Goal: Transaction & Acquisition: Purchase product/service

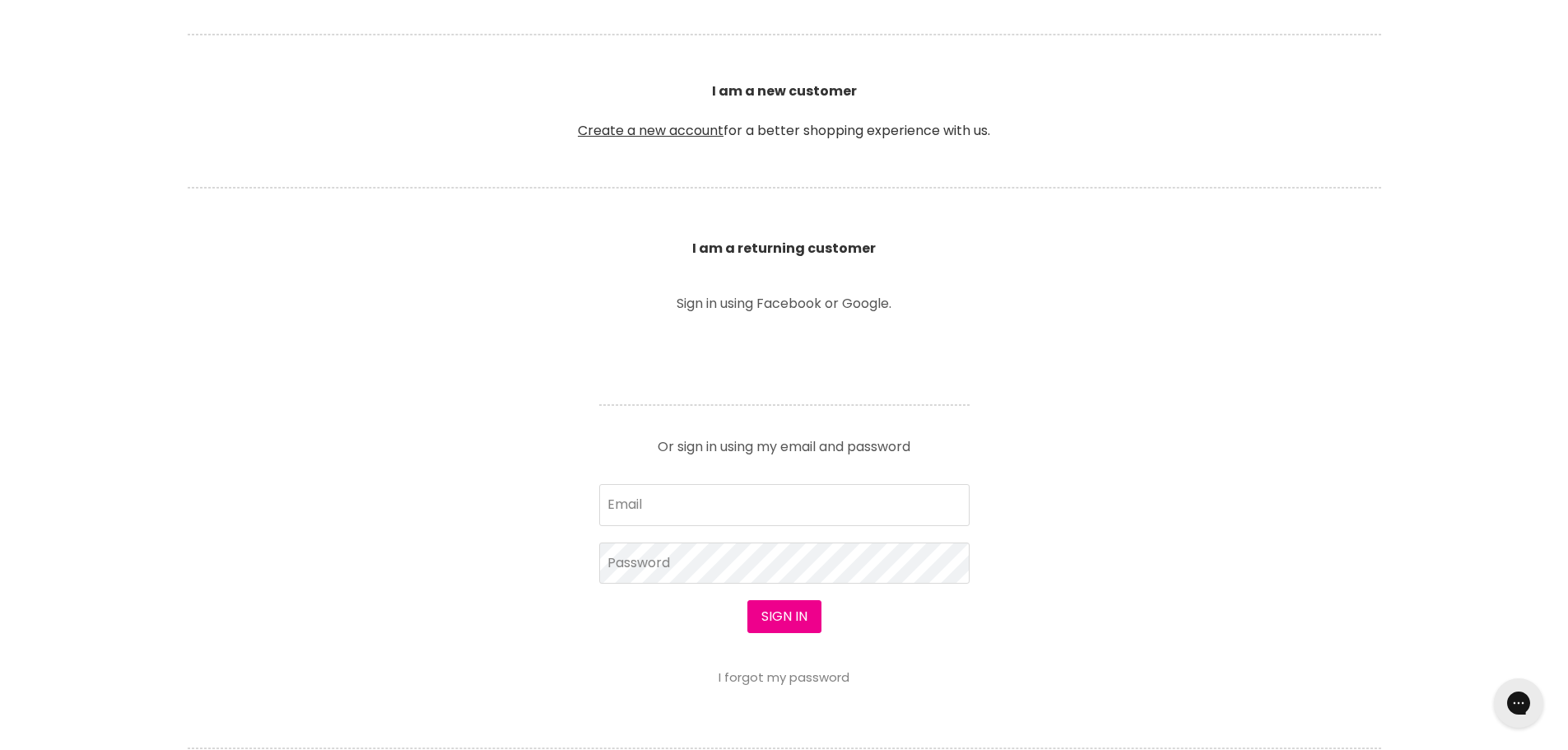
scroll to position [494, 0]
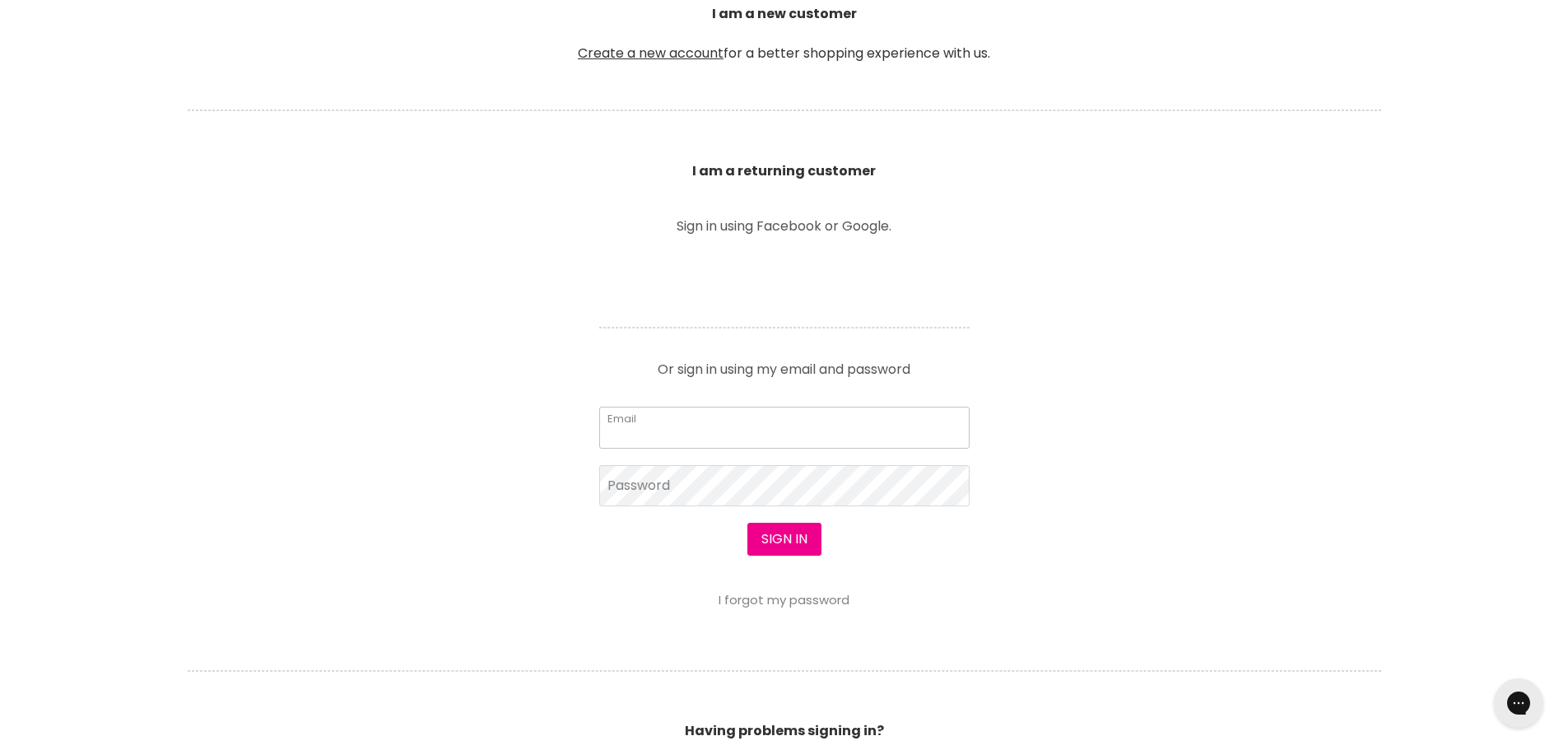
click at [677, 441] on input "Email" at bounding box center [784, 427] width 370 height 41
type input "lisa@bsghq.com.au"
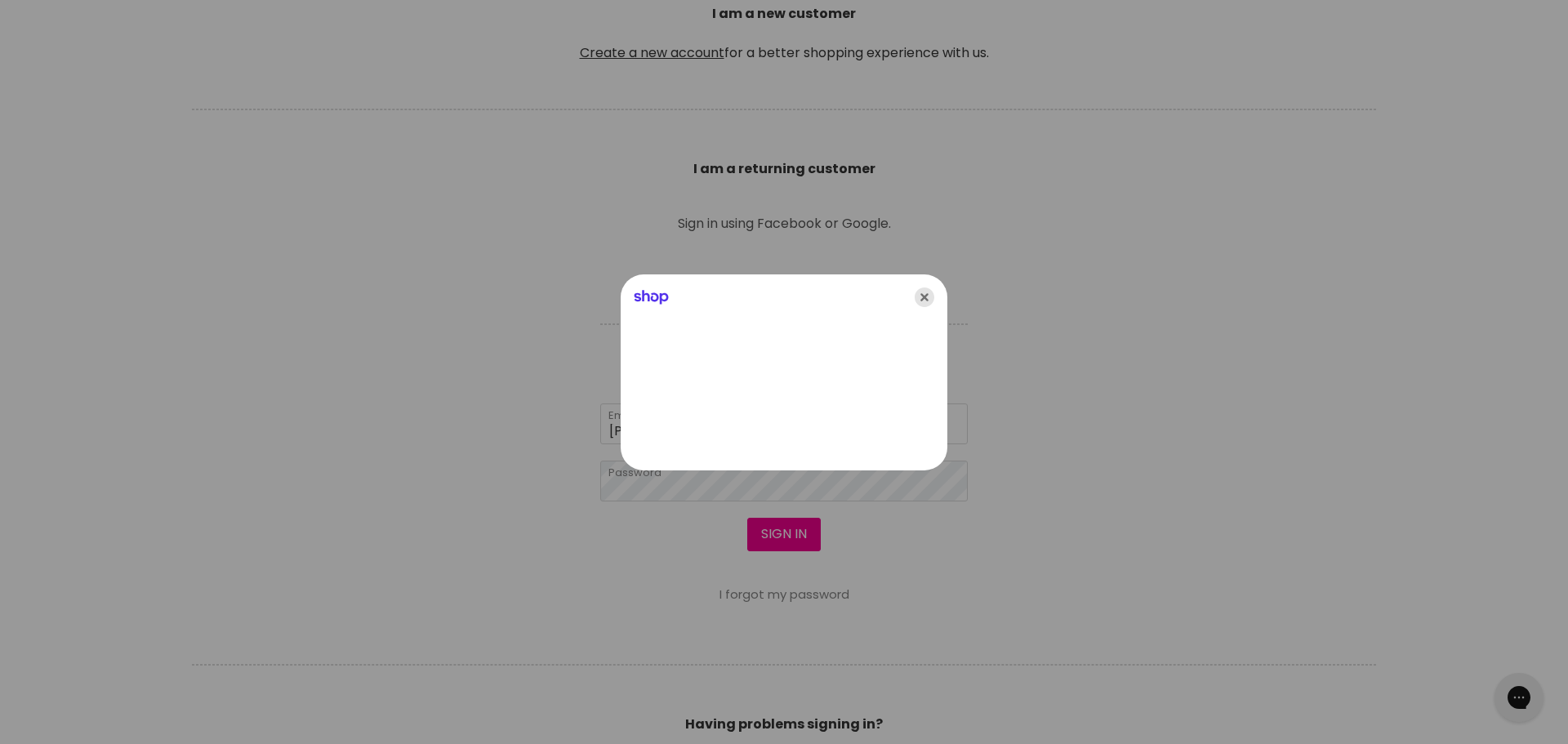
click at [926, 295] on icon "Close" at bounding box center [924, 297] width 19 height 19
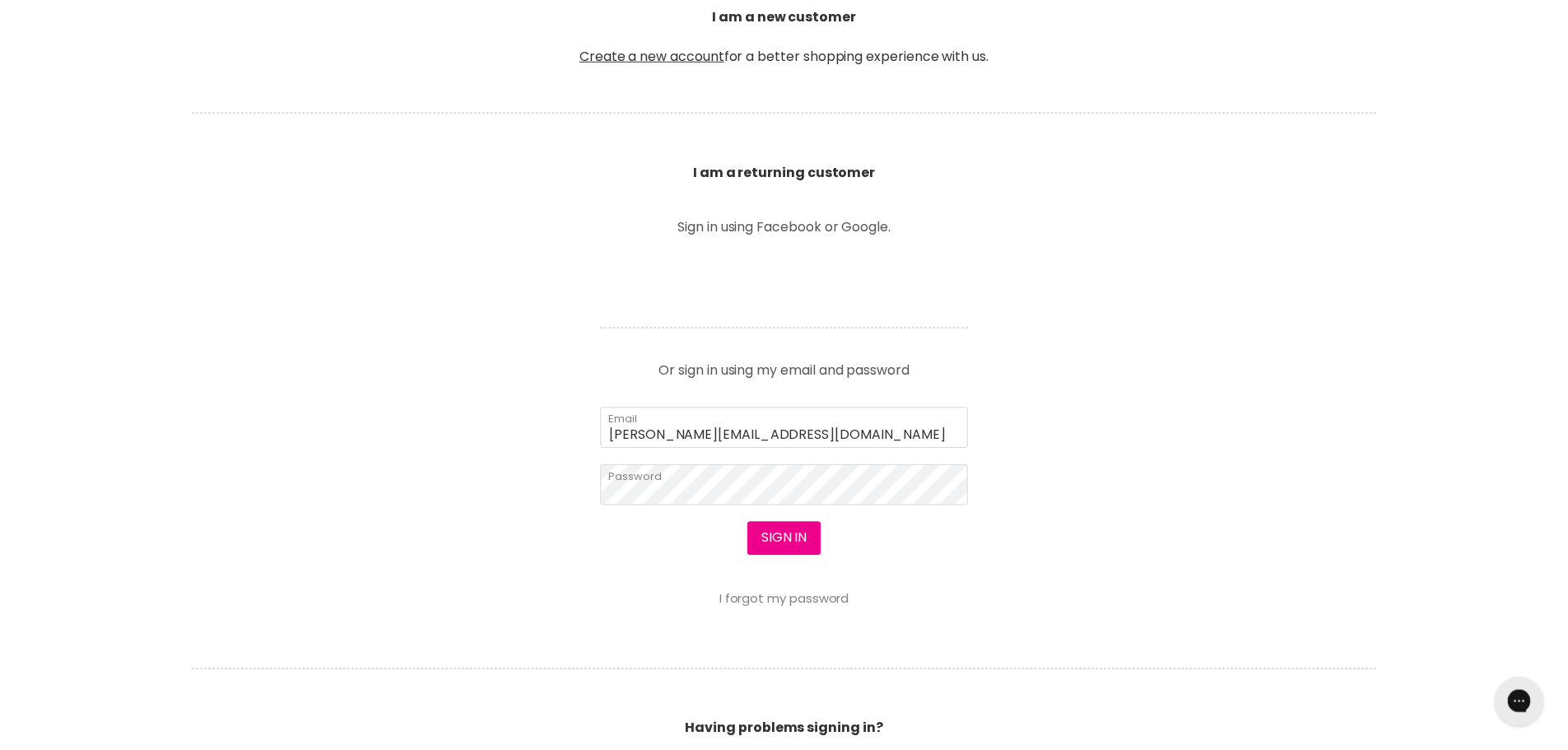
scroll to position [494, 0]
click at [800, 535] on button "Sign in" at bounding box center [784, 539] width 74 height 33
click at [782, 545] on button "Sign in" at bounding box center [784, 539] width 74 height 33
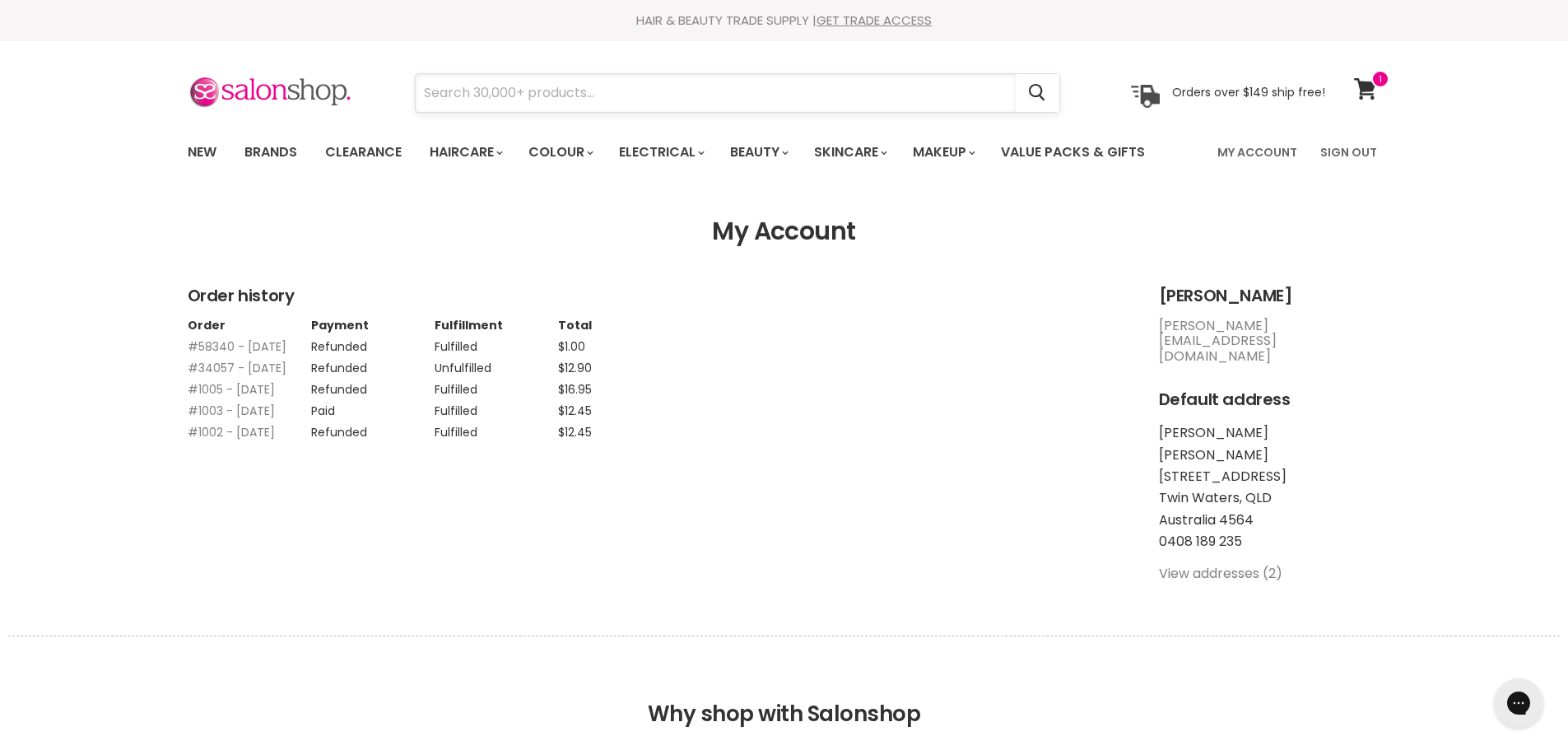
click at [500, 91] on input "Search" at bounding box center [716, 93] width 600 height 38
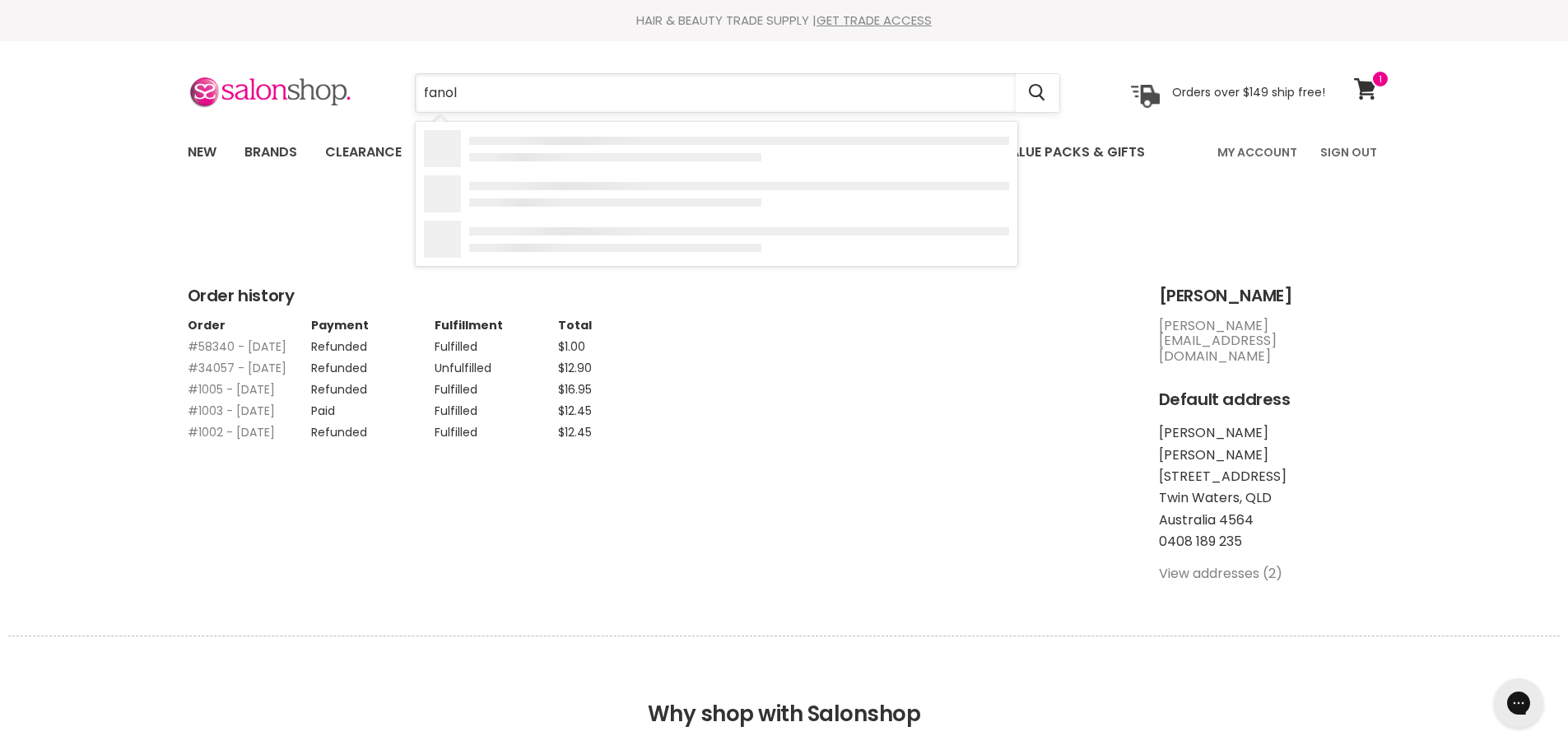
type input "fanola"
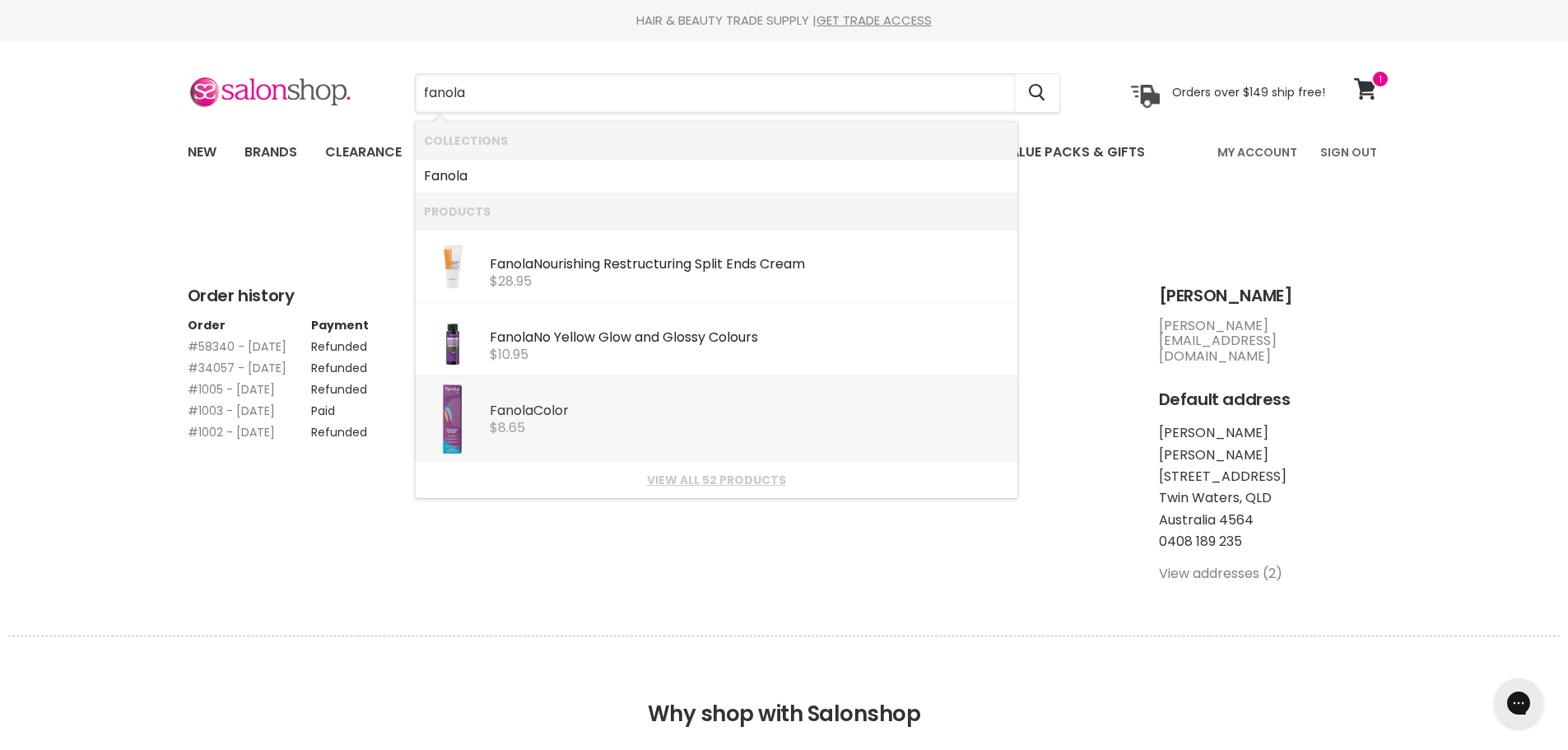
click at [569, 390] on div "Fanola Color Fanola $8.65" at bounding box center [749, 409] width 519 height 50
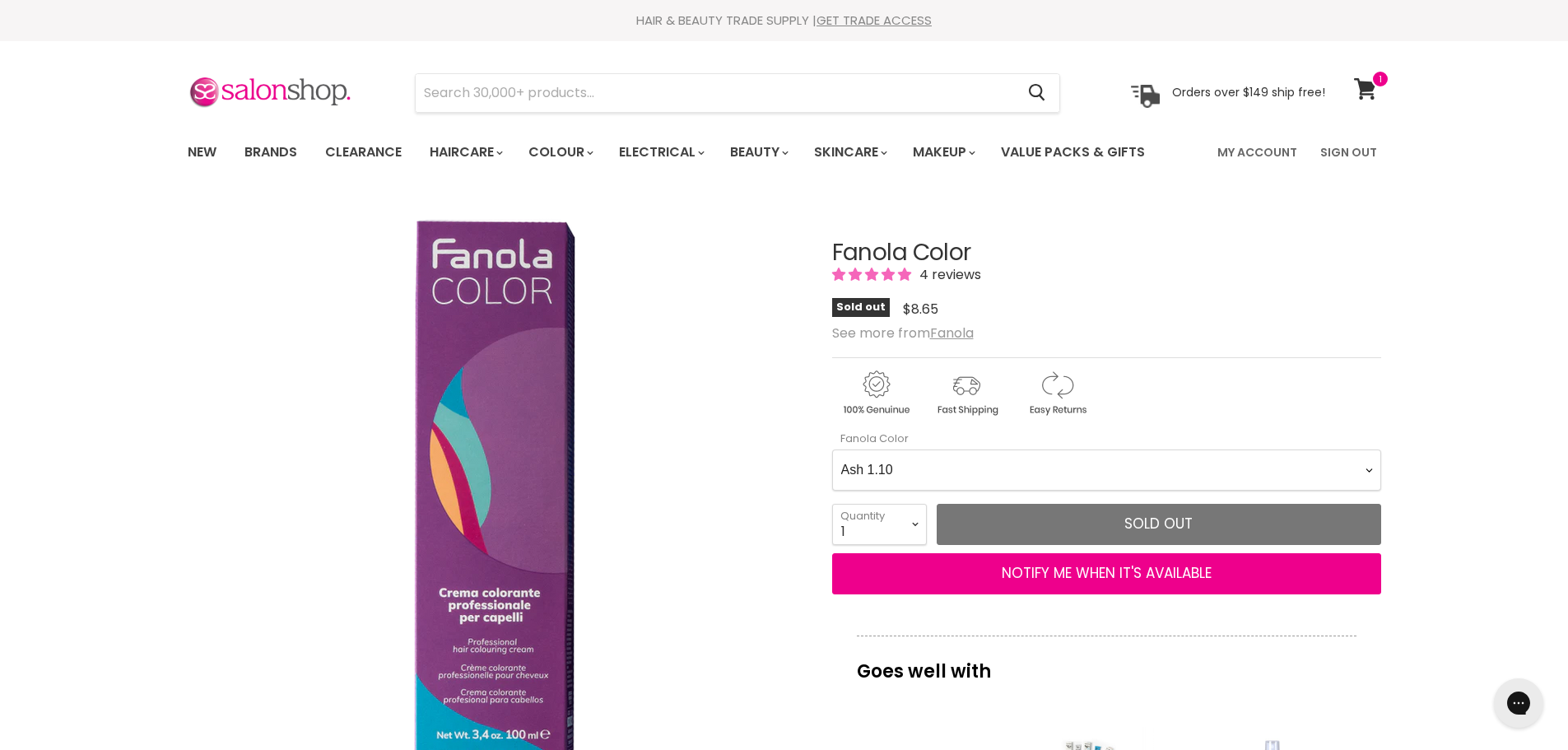
click at [1123, 480] on Color-0-0 "Ash 1.10 Ash 5.1 Ash 6.1 Ash 7.1 Ash 8.1 Ash 9.1 Ash 10.1 Intense Ash 5.11 Inte…" at bounding box center [1106, 470] width 549 height 41
click at [832, 450] on Color-0-0 "Ash 1.10 Ash 5.1 Ash 6.1 Ash 7.1 Ash 8.1 Ash 9.1 Ash 10.1 Intense Ash 5.11 Inte…" at bounding box center [1106, 470] width 549 height 41
click at [1161, 461] on Color-0-0 "Ash 1.10 Ash 5.1 Ash 6.1 Ash 7.1 Ash 8.1 Ash 9.1 Ash 10.1 Intense Ash 5.11 Inte…" at bounding box center [1106, 470] width 549 height 41
click at [832, 450] on Color-0-0 "Ash 1.10 Ash 5.1 Ash 6.1 Ash 7.1 Ash 8.1 Ash 9.1 Ash 10.1 Intense Ash 5.11 Inte…" at bounding box center [1106, 470] width 549 height 41
click at [1145, 478] on Color-0-0 "Ash 1.10 Ash 5.1 Ash 6.1 Ash 7.1 Ash 8.1 Ash 9.1 Ash 10.1 Intense Ash 5.11 Inte…" at bounding box center [1106, 470] width 549 height 41
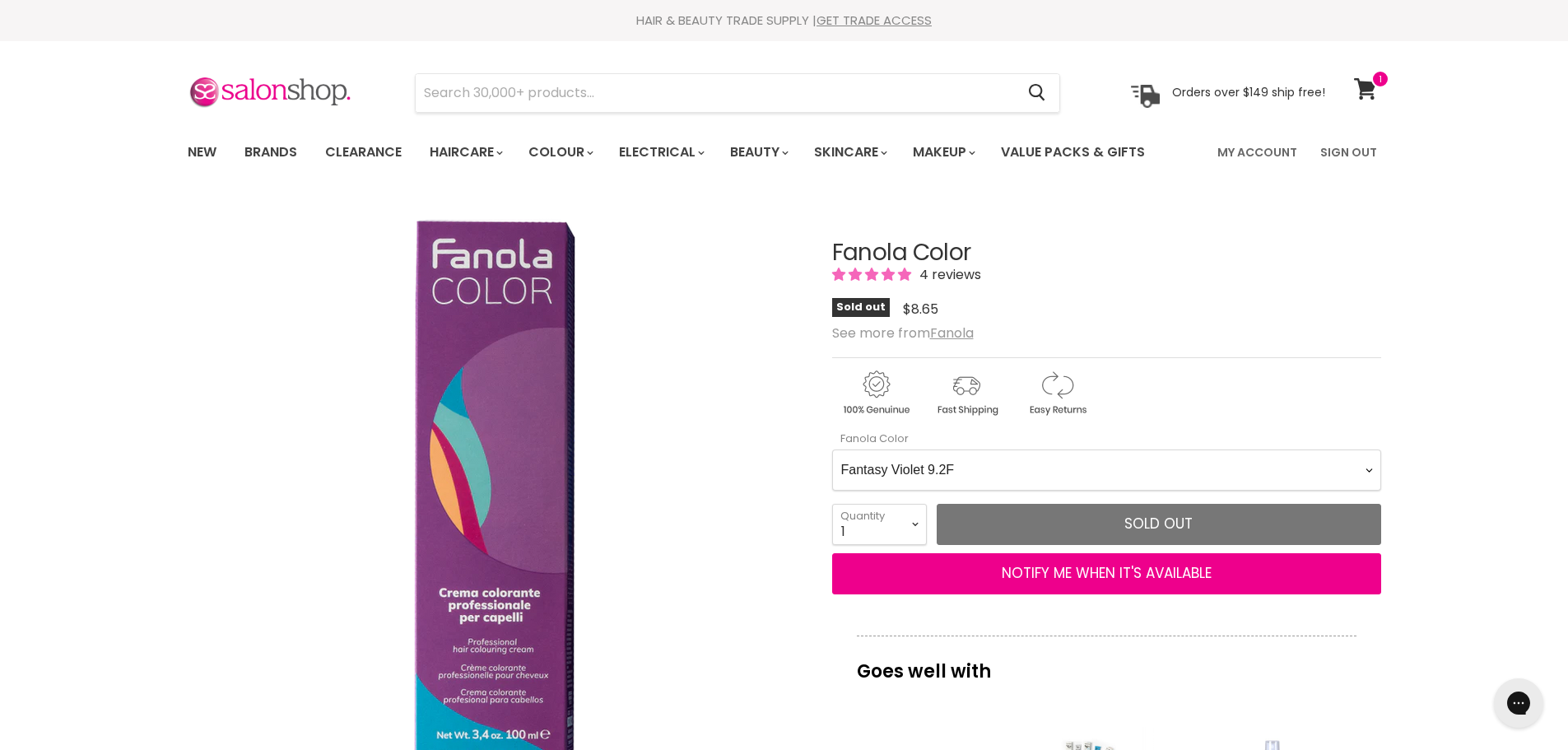
click at [832, 450] on Color-0-0 "Ash 1.10 Ash 5.1 Ash 6.1 Ash 7.1 Ash 8.1 Ash 9.1 Ash 10.1 Intense Ash 5.11 Inte…" at bounding box center [1106, 470] width 549 height 41
click at [1090, 473] on Color-0-0 "Ash 1.10 Ash 5.1 Ash 6.1 Ash 7.1 Ash 8.1 Ash 9.1 Ash 10.1 Intense Ash 5.11 Inte…" at bounding box center [1106, 470] width 549 height 41
click at [832, 450] on Color-0-0 "Ash 1.10 Ash 5.1 Ash 6.1 Ash 7.1 Ash 8.1 Ash 9.1 Ash 10.1 Intense Ash 5.11 Inte…" at bounding box center [1106, 470] width 549 height 41
click at [905, 470] on Color-0-0 "Ash 1.10 Ash 5.1 Ash 6.1 Ash 7.1 Ash 8.1 Ash 9.1 Ash 10.1 Intense Ash 5.11 Inte…" at bounding box center [1106, 470] width 549 height 41
select Color-0-0 "Intense Ash 10.11"
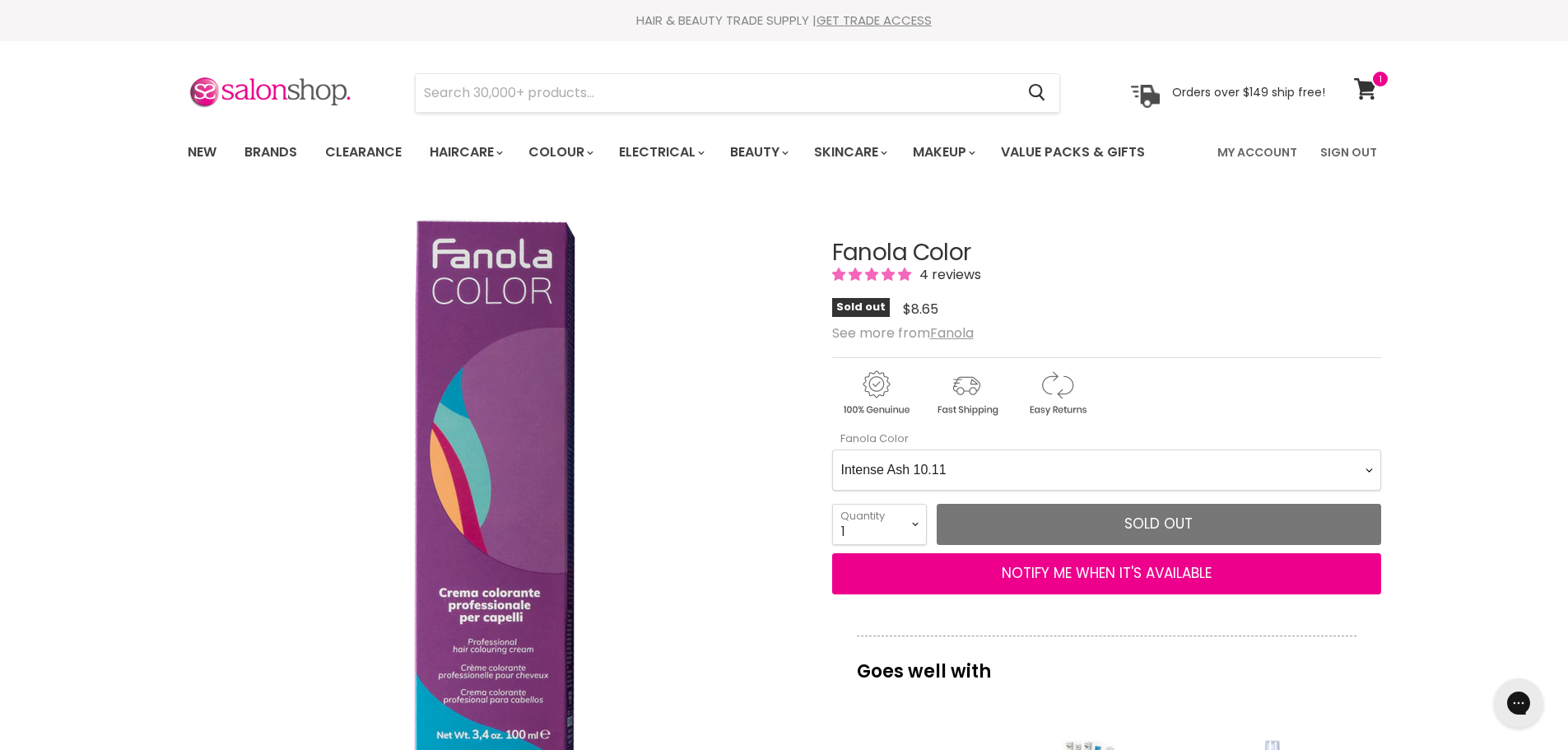
click at [832, 450] on Color-0-0 "Ash 1.10 Ash 5.1 Ash 6.1 Ash 7.1 Ash 8.1 Ash 9.1 Ash 10.1 Intense Ash 5.11 Inte…" at bounding box center [1106, 470] width 549 height 41
click at [954, 472] on Color-0-0 "Ash 1.10 Ash 5.1 Ash 6.1 Ash 7.1 Ash 8.1 Ash 9.1 Ash 10.1 Intense Ash 5.11 Inte…" at bounding box center [1106, 470] width 549 height 41
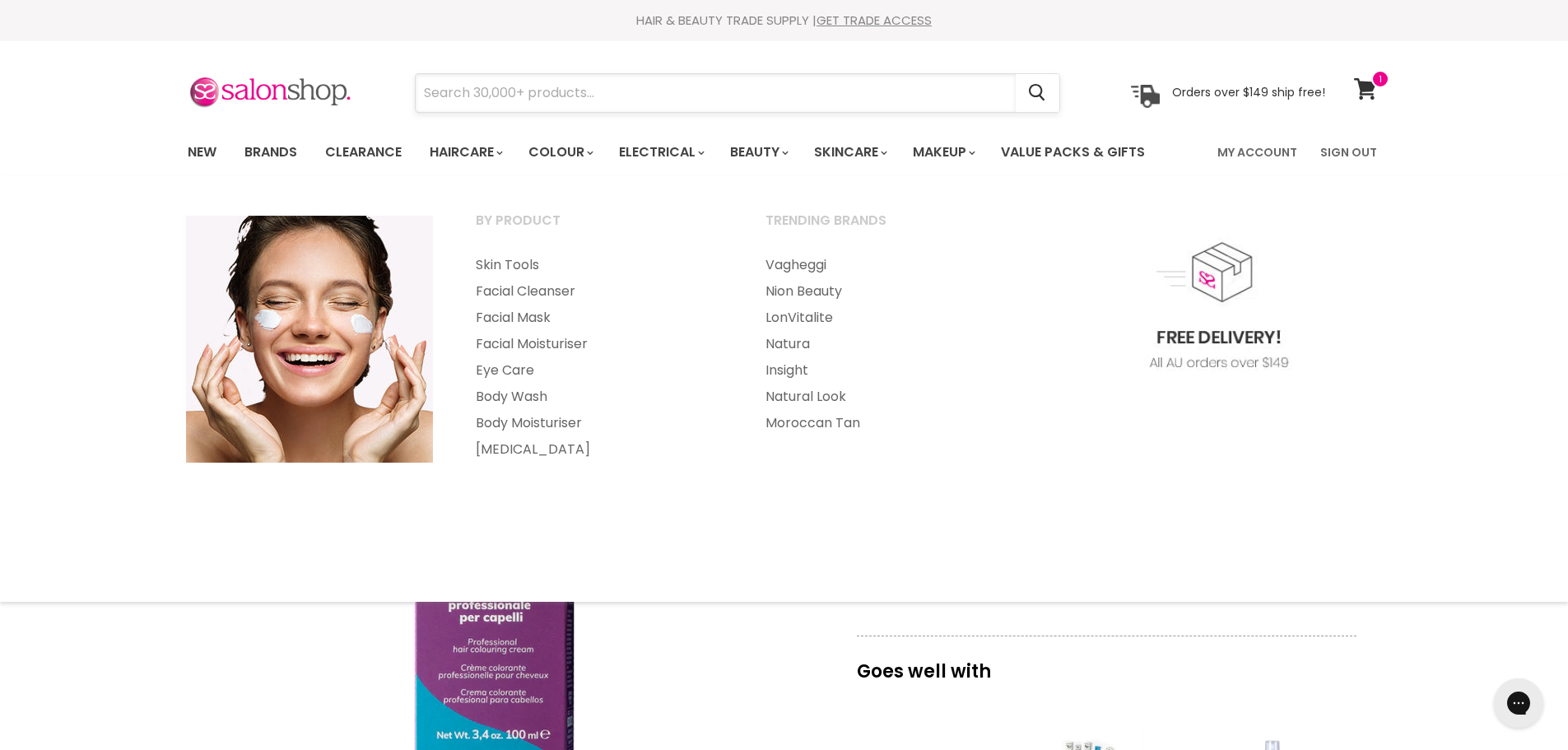
click at [877, 104] on input "Search" at bounding box center [716, 93] width 600 height 38
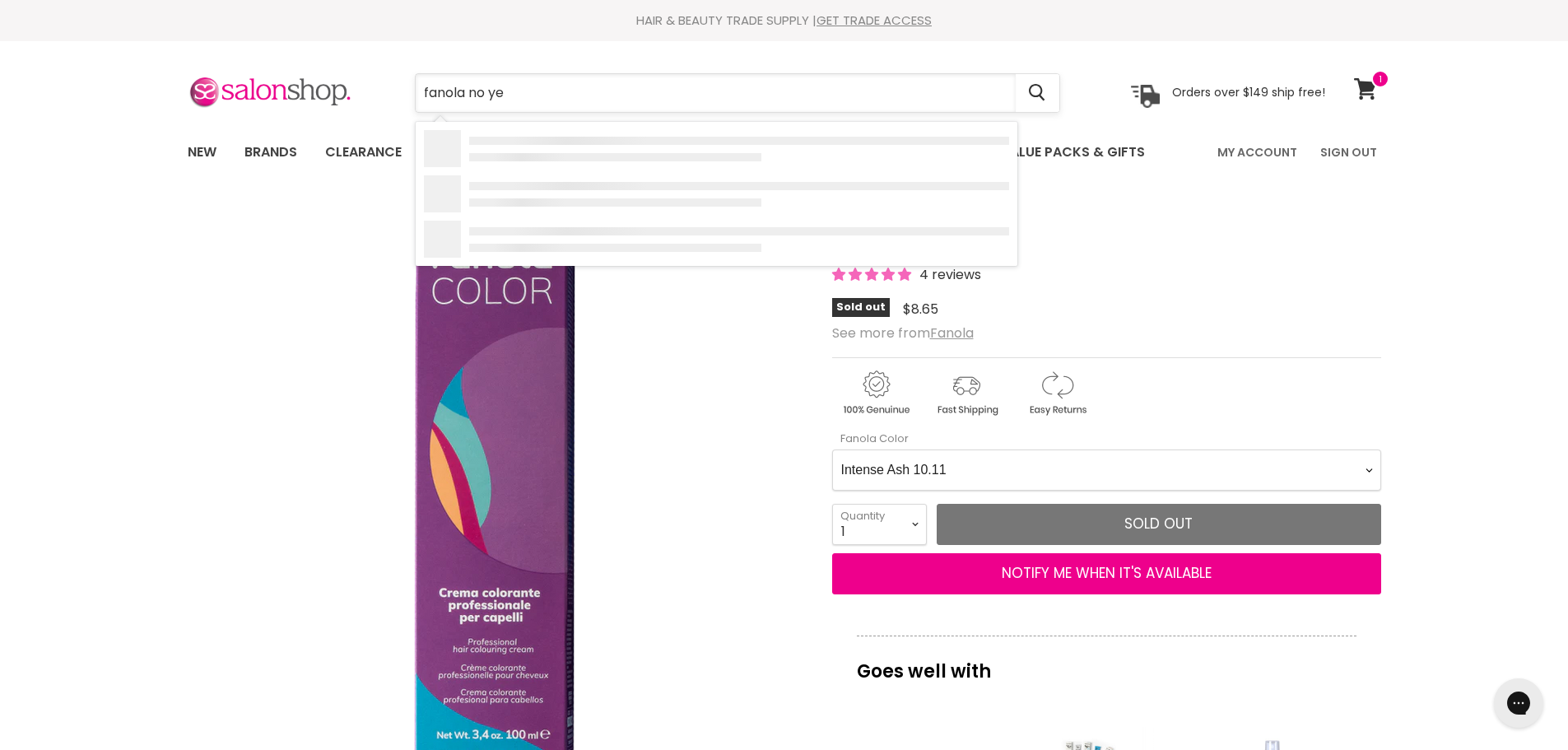
type input "fanola no yel"
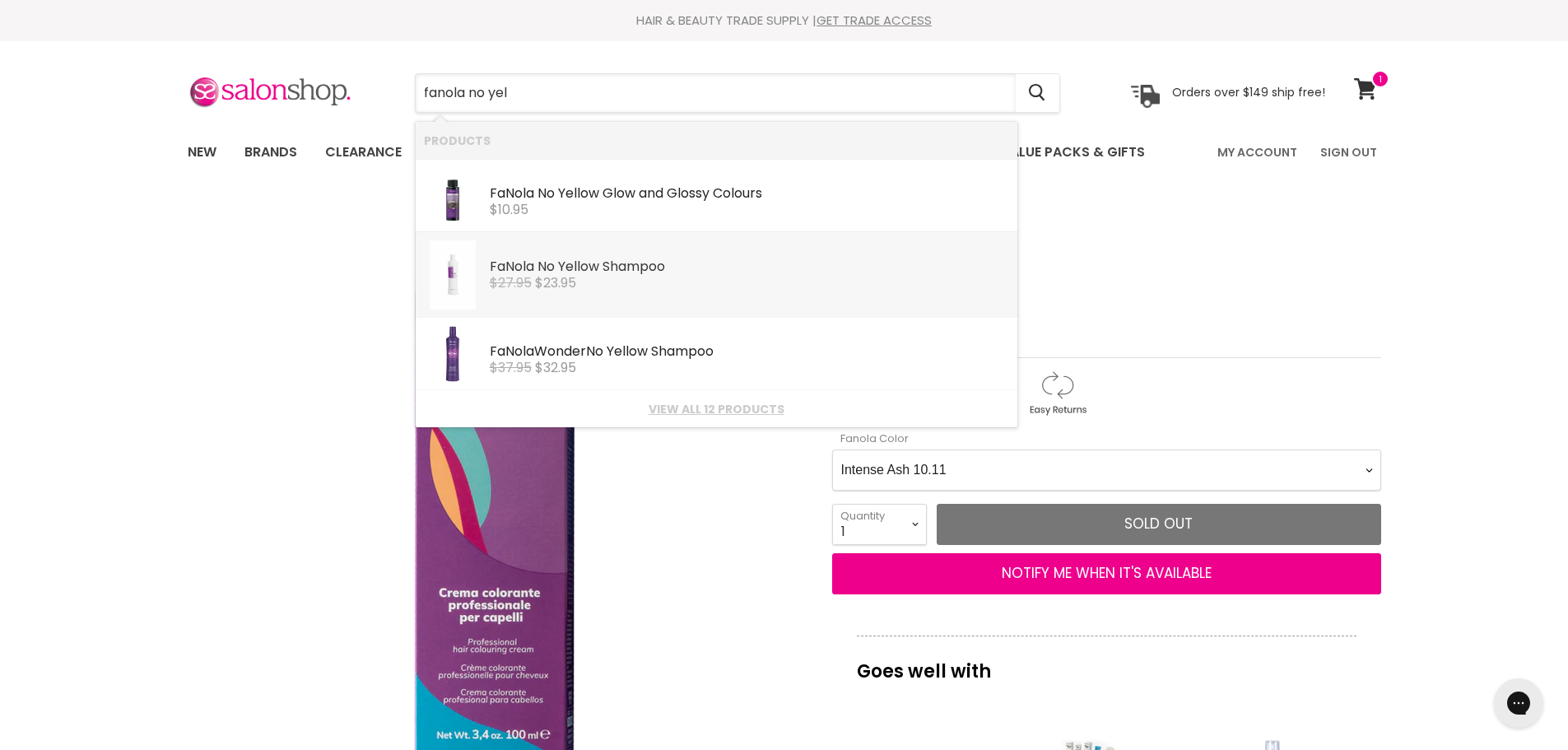
click at [674, 290] on div "$27.95 $23.95" at bounding box center [749, 283] width 519 height 15
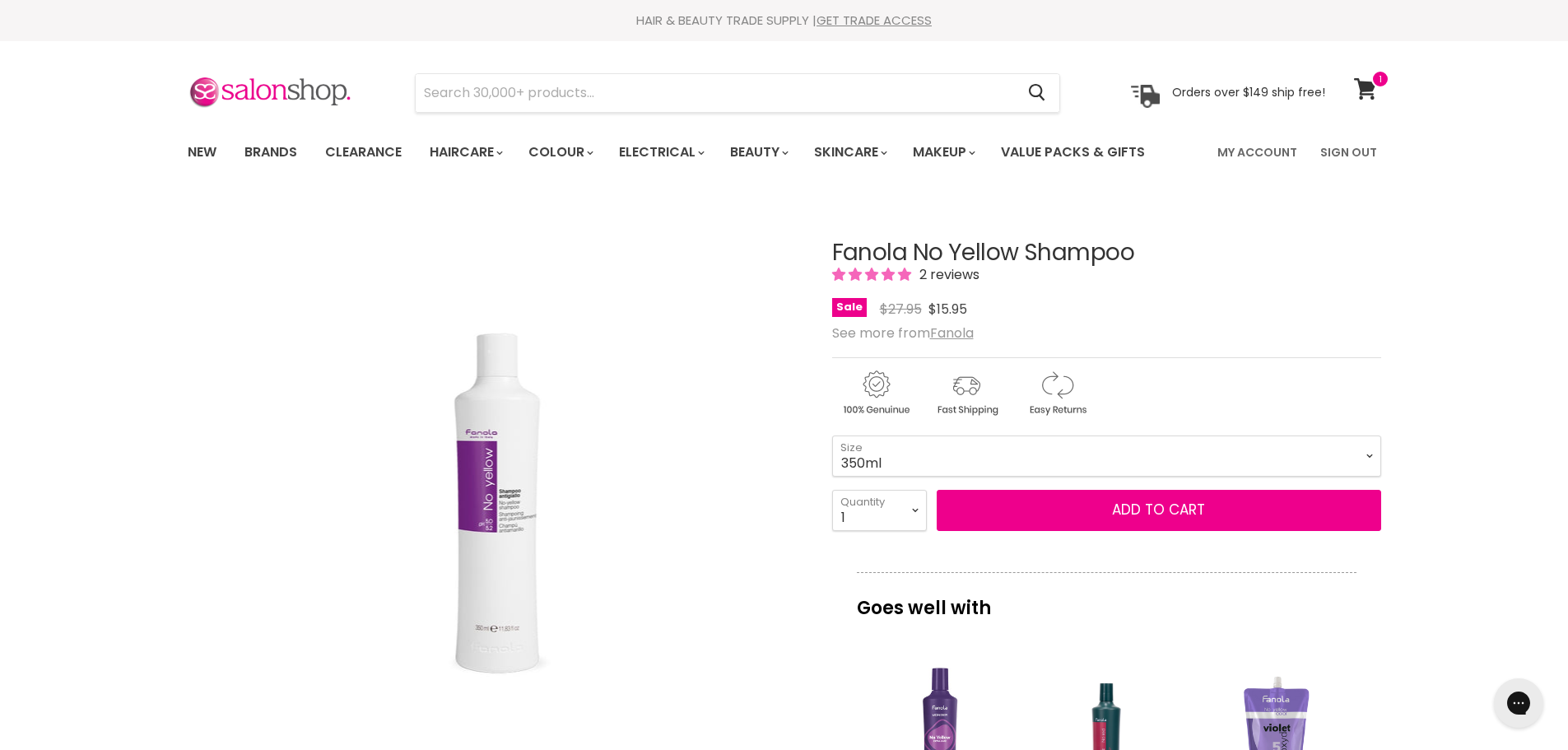
drag, startPoint x: 679, startPoint y: 14, endPoint x: 683, endPoint y: 41, distance: 27.3
click at [678, 16] on div "HAIR & BEAUTY TRADE SUPPLY | GET TRADE ACCESS" at bounding box center [784, 20] width 1235 height 16
click at [667, 107] on input "Search" at bounding box center [716, 93] width 600 height 38
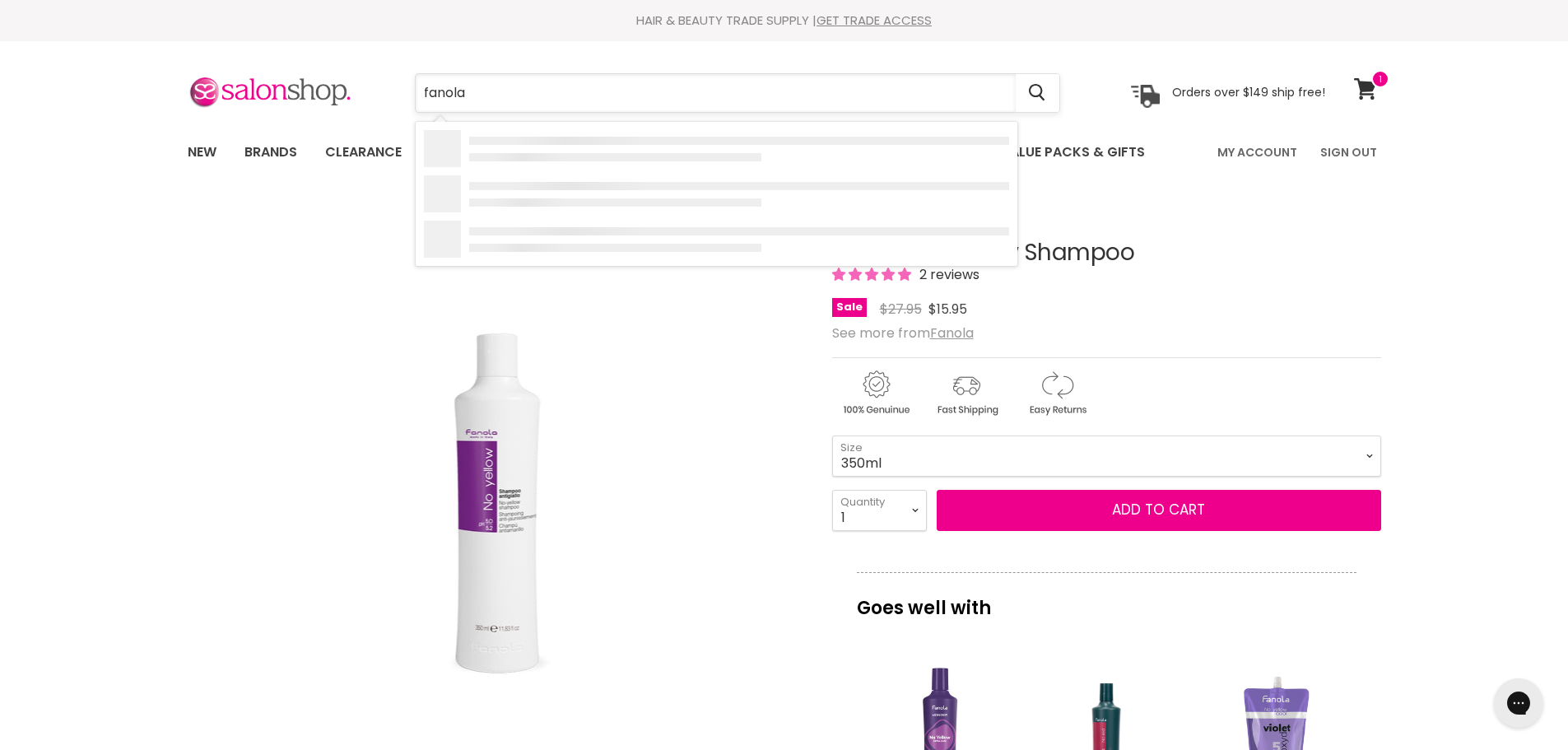
type input "fanola"
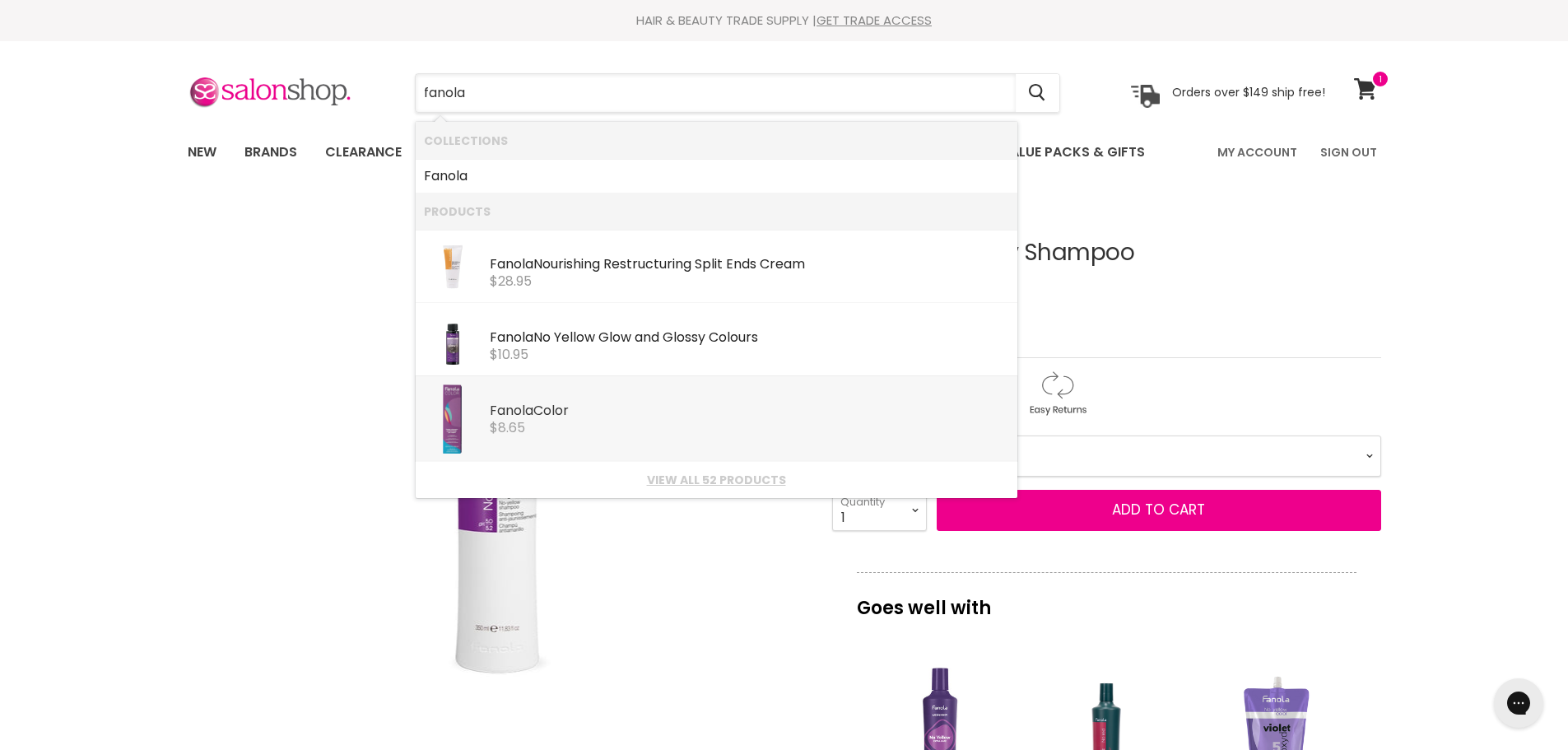
click at [878, 402] on div "Fanola Color Fanola $8.65" at bounding box center [749, 409] width 519 height 50
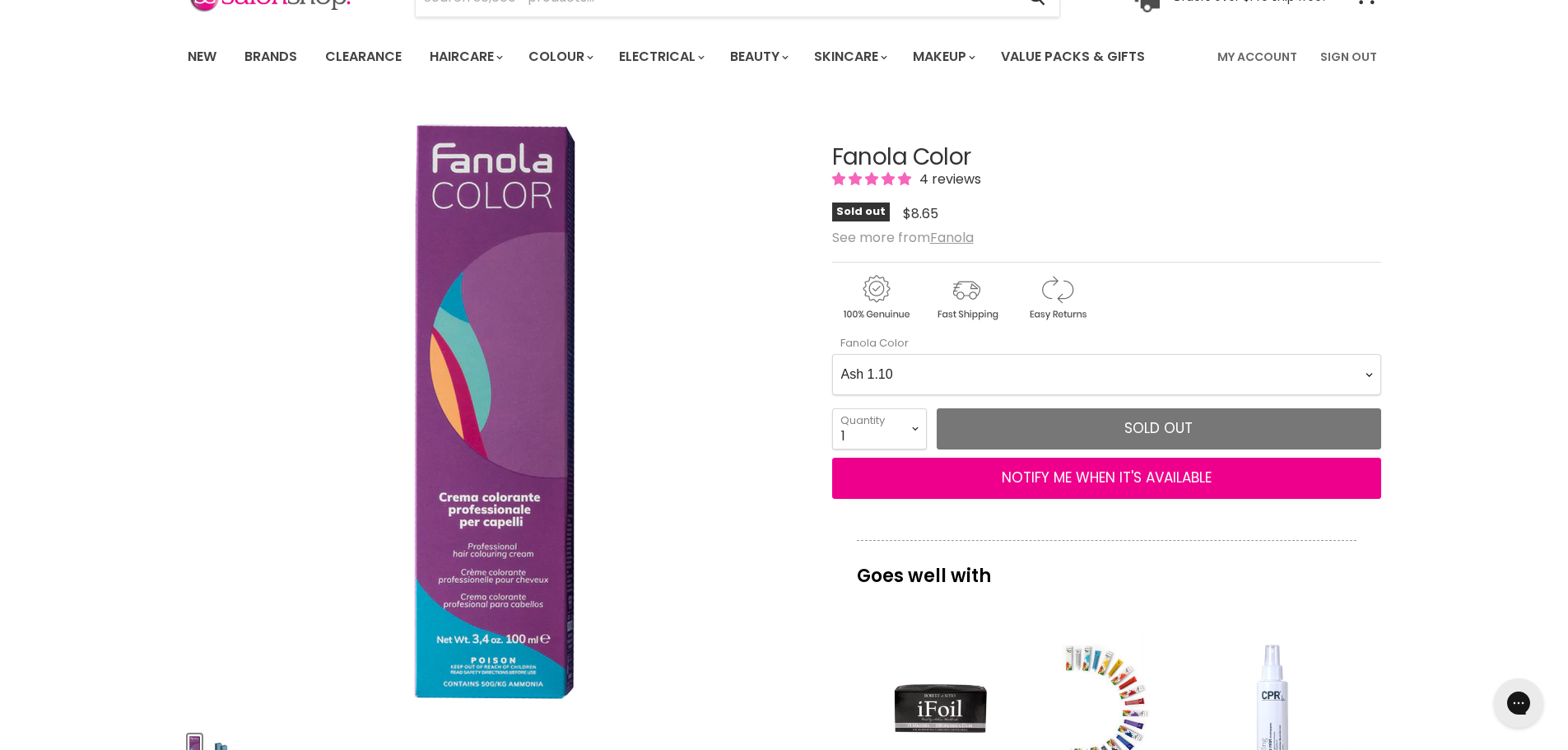
scroll to position [247, 0]
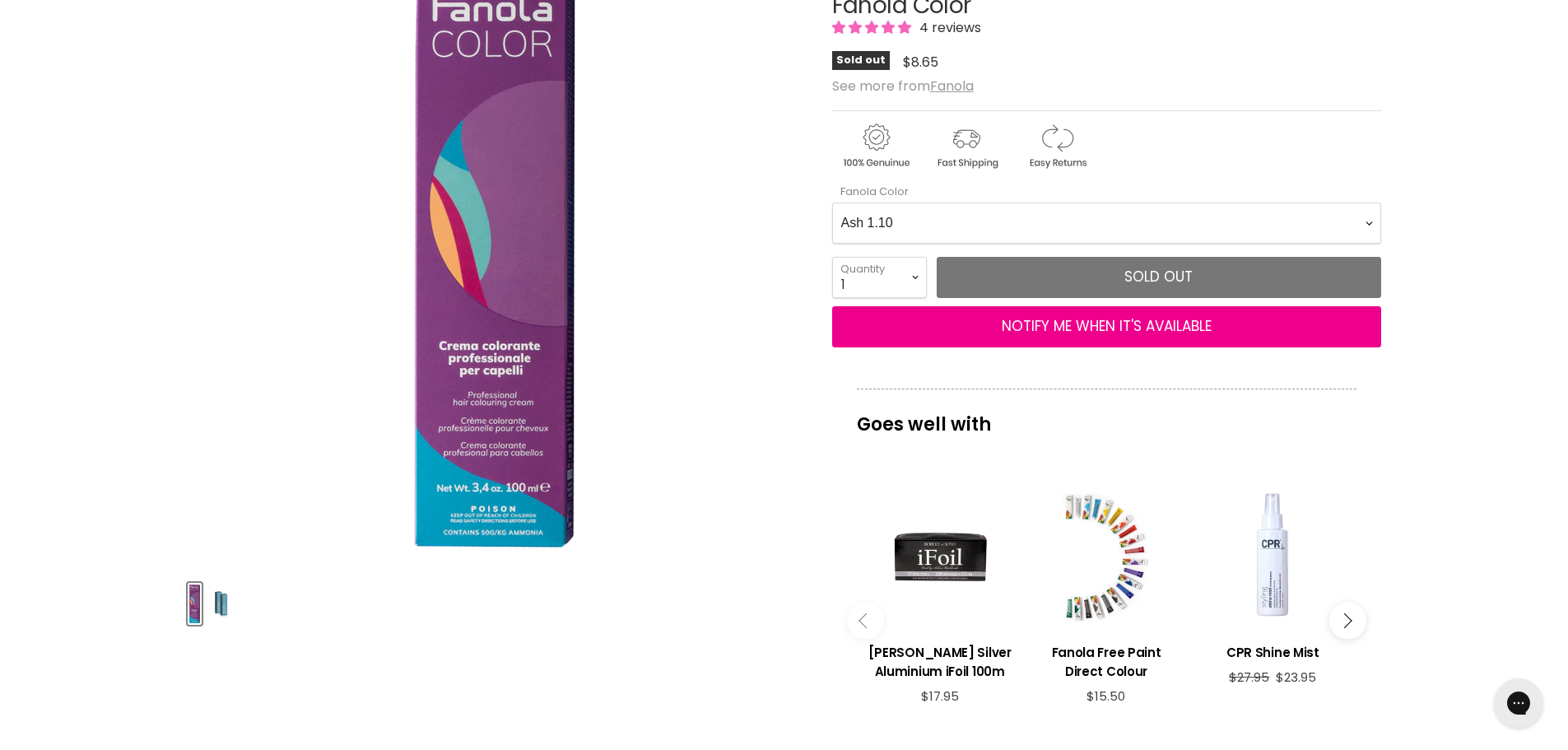
click at [1025, 234] on Color-0-0 "Ash 1.10 Ash 5.1 Ash 6.1 Ash 7.1 Ash 8.1 Ash 9.1 Ash 10.1 Intense Ash 5.11 Inte…" at bounding box center [1106, 223] width 549 height 41
click at [832, 203] on Color-0-0 "Ash 1.10 Ash 5.1 Ash 6.1 Ash 7.1 Ash 8.1 Ash 9.1 Ash 10.1 Intense Ash 5.11 Inte…" at bounding box center [1106, 223] width 549 height 41
click at [1112, 227] on Color-0-0 "Ash 1.10 Ash 5.1 Ash 6.1 Ash 7.1 Ash 8.1 Ash 9.1 Ash 10.1 Intense Ash 5.11 Inte…" at bounding box center [1106, 223] width 549 height 41
select Color-0-0 "Intense Violet 5.22"
click at [832, 203] on Color-0-0 "Ash 1.10 Ash 5.1 Ash 6.1 Ash 7.1 Ash 8.1 Ash 9.1 Ash 10.1 Intense Ash 5.11 Inte…" at bounding box center [1106, 223] width 549 height 41
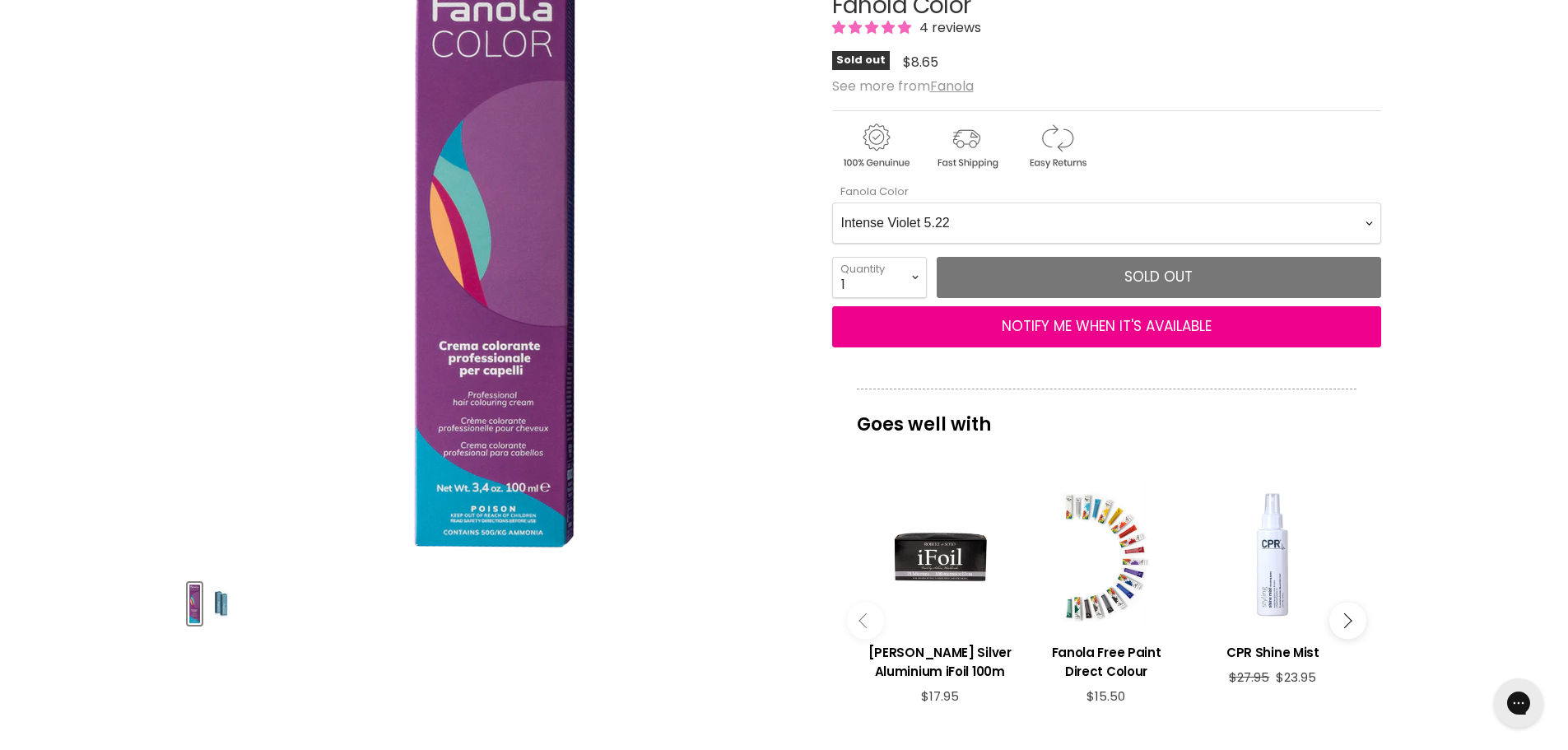
scroll to position [165, 0]
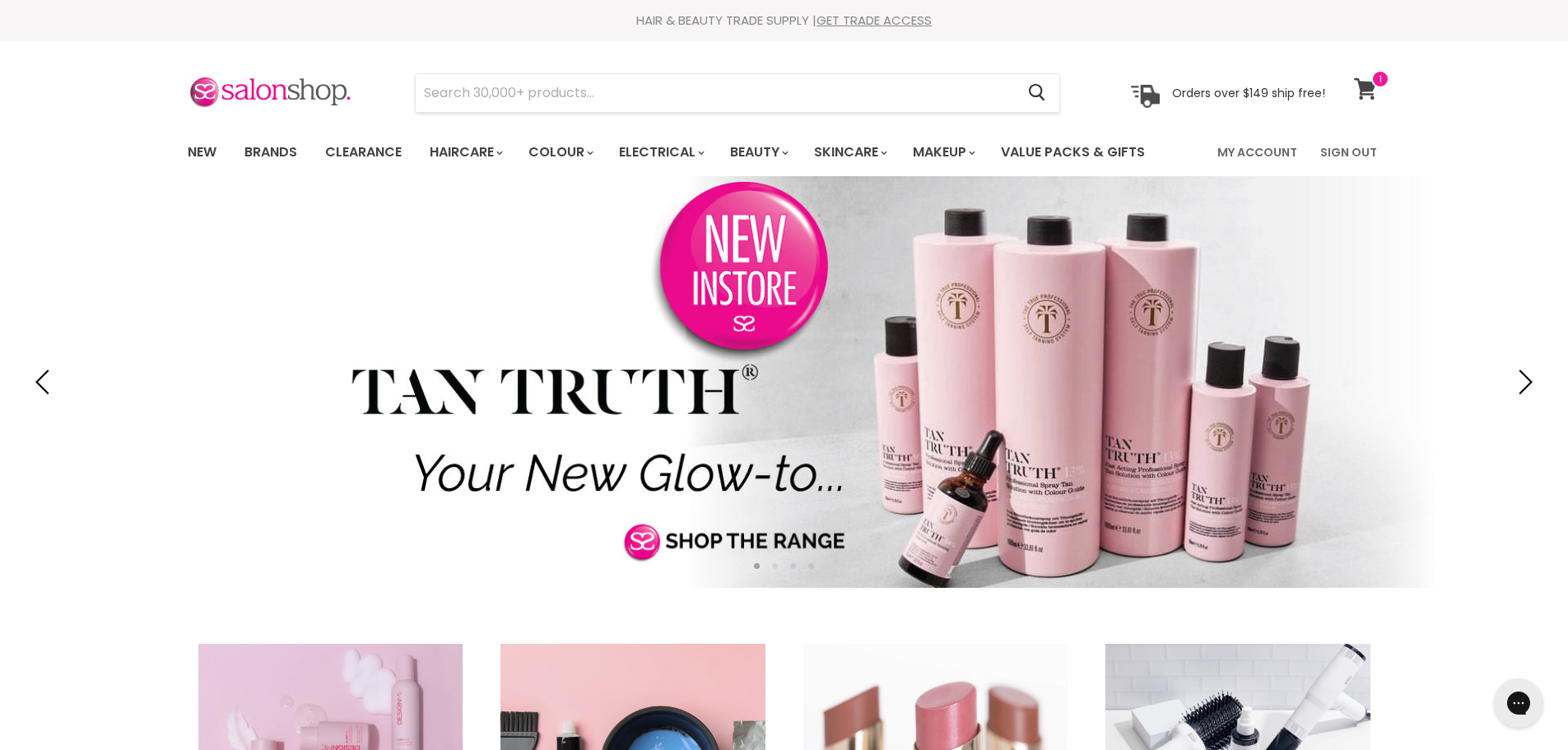
click at [1364, 86] on icon at bounding box center [1365, 89] width 22 height 21
click at [1370, 152] on link "Sign In" at bounding box center [1356, 152] width 63 height 35
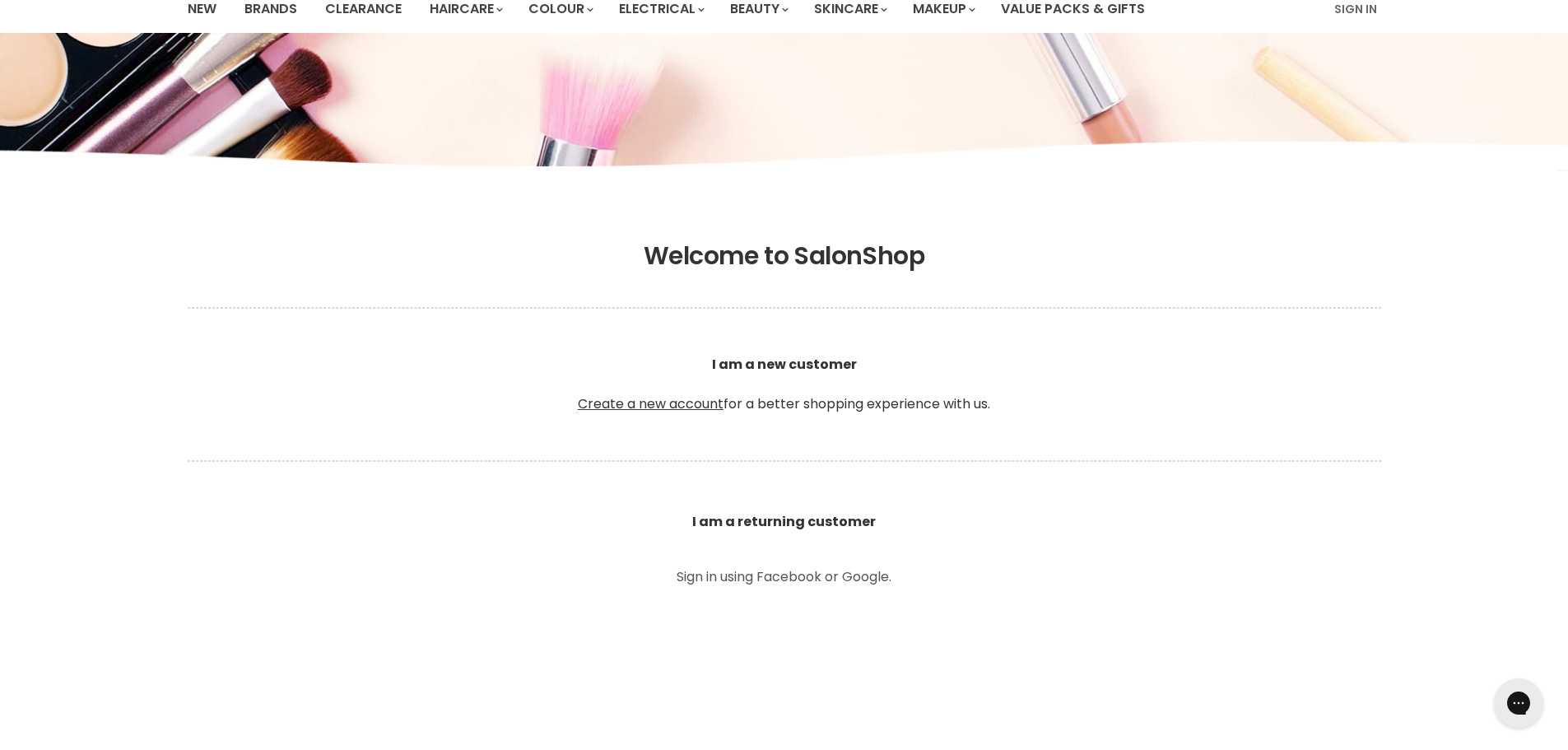
scroll to position [330, 0]
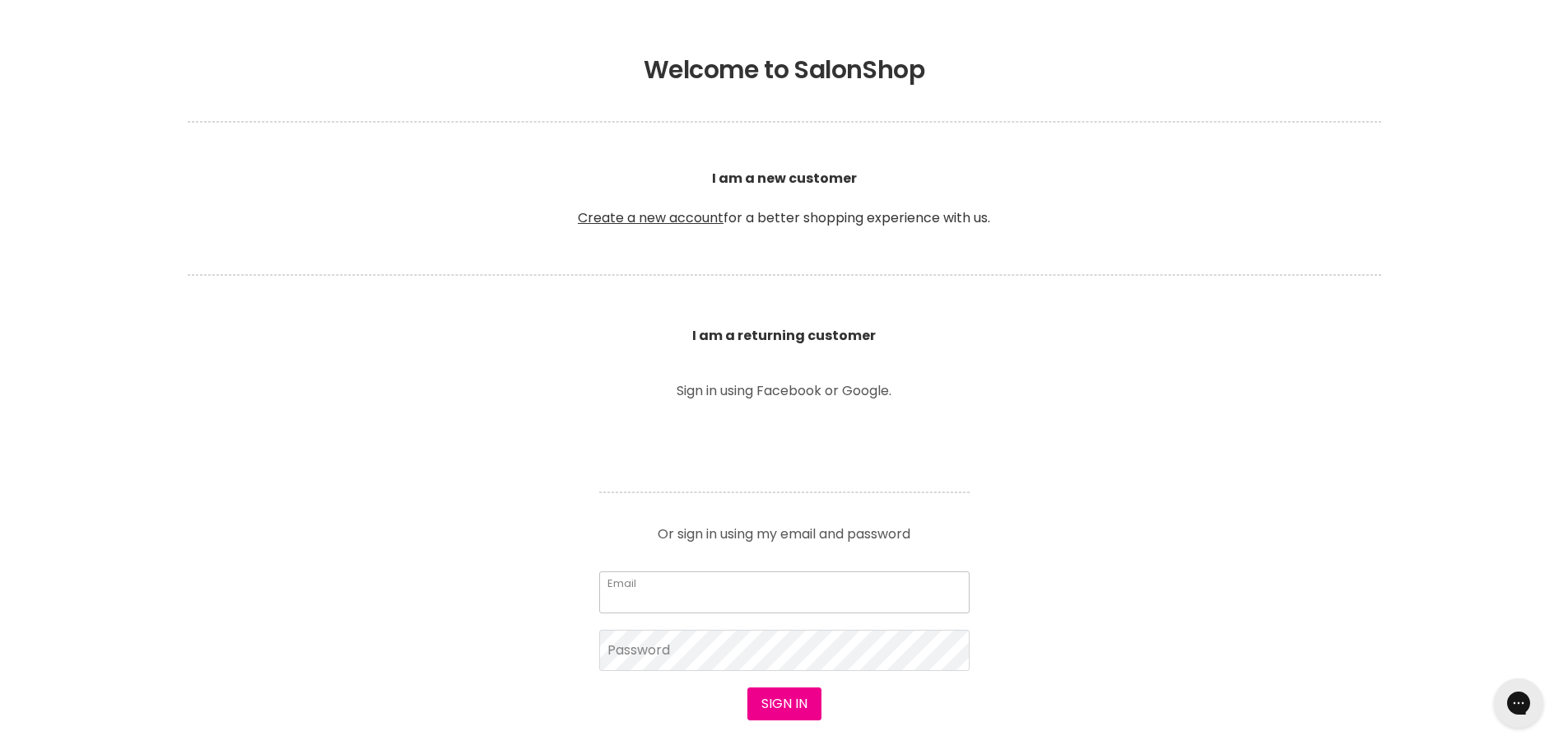
click at [683, 593] on input "Email" at bounding box center [784, 592] width 370 height 41
type input "[PERSON_NAME][EMAIL_ADDRESS][DOMAIN_NAME]"
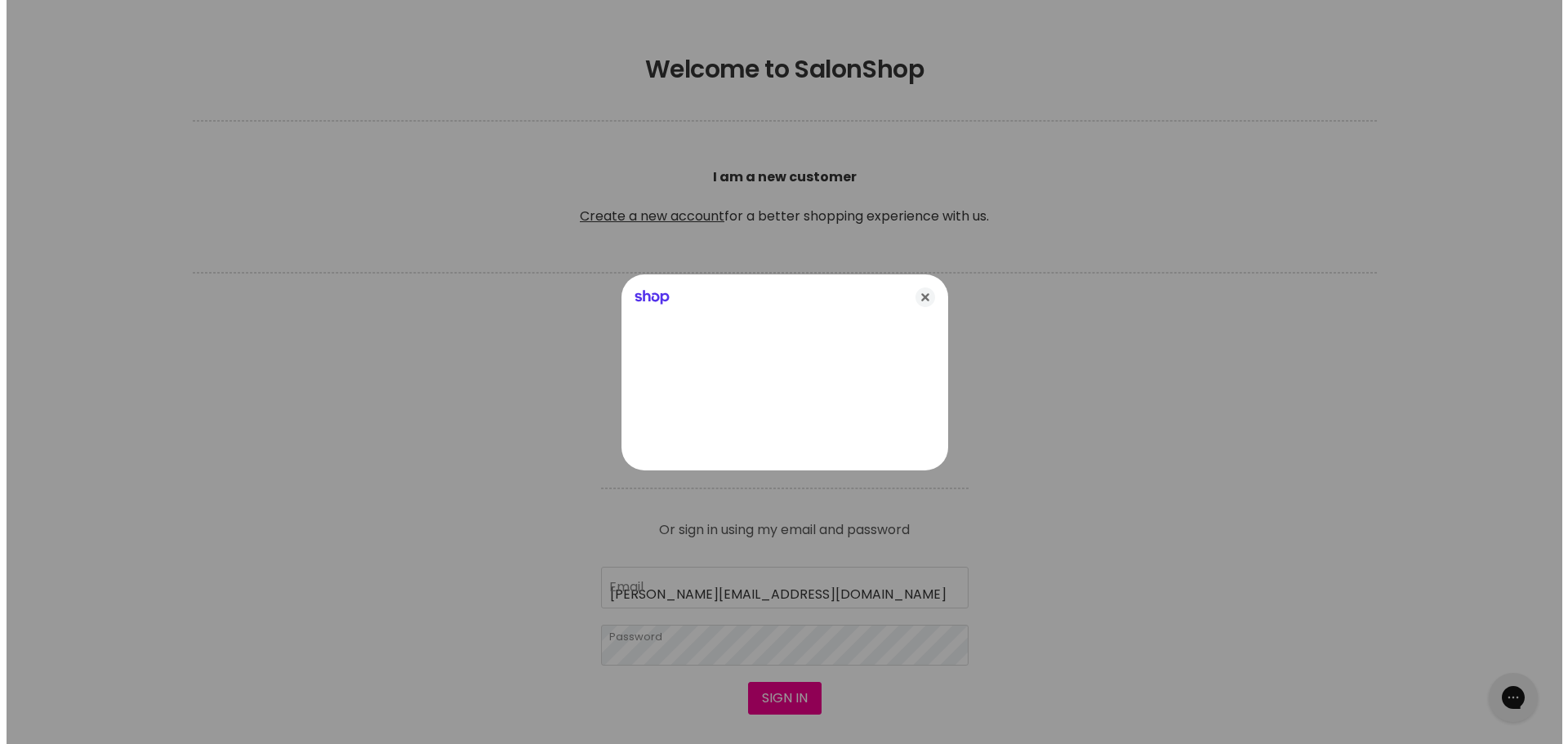
scroll to position [327, 0]
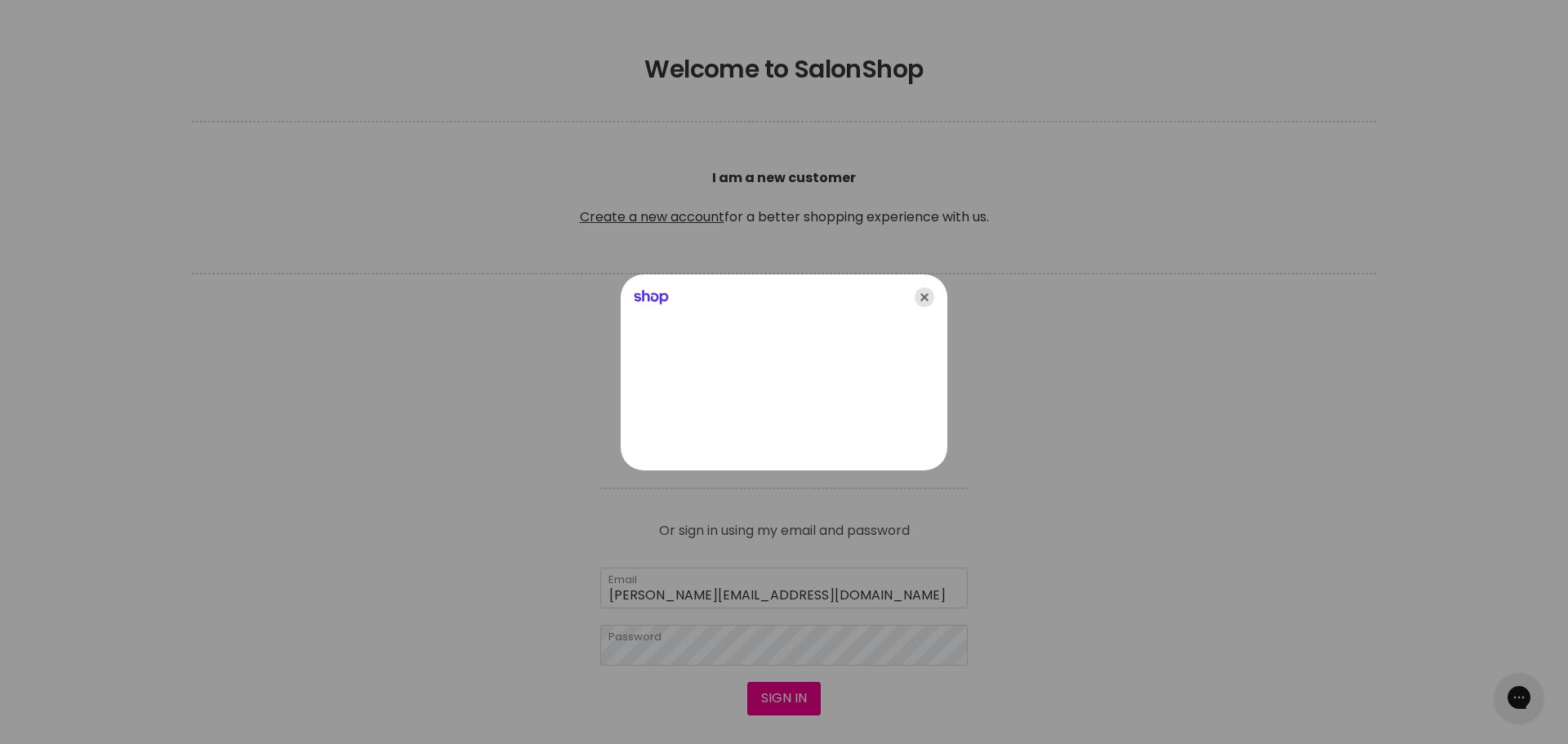
click at [916, 294] on icon "Close" at bounding box center [924, 297] width 19 height 19
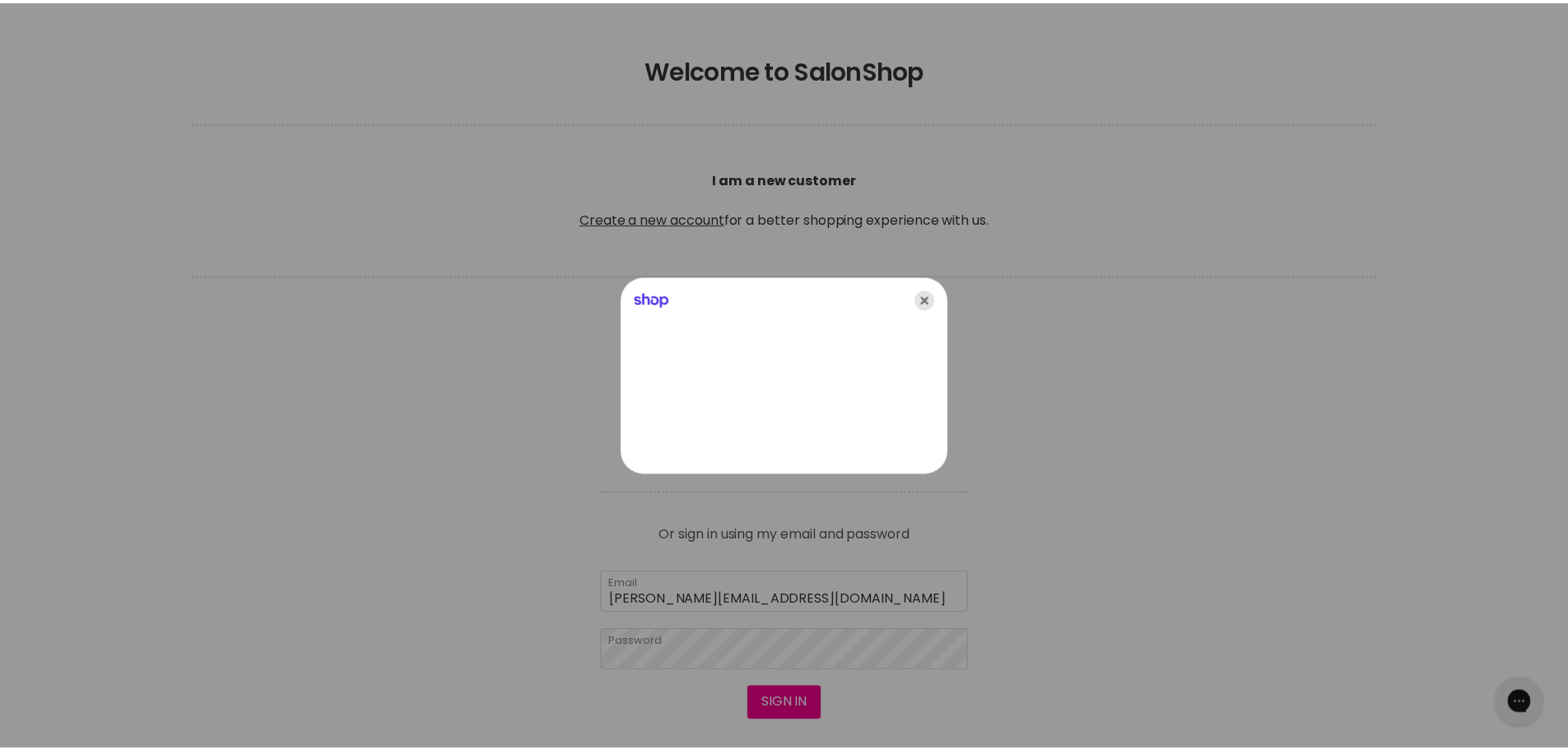
scroll to position [330, 0]
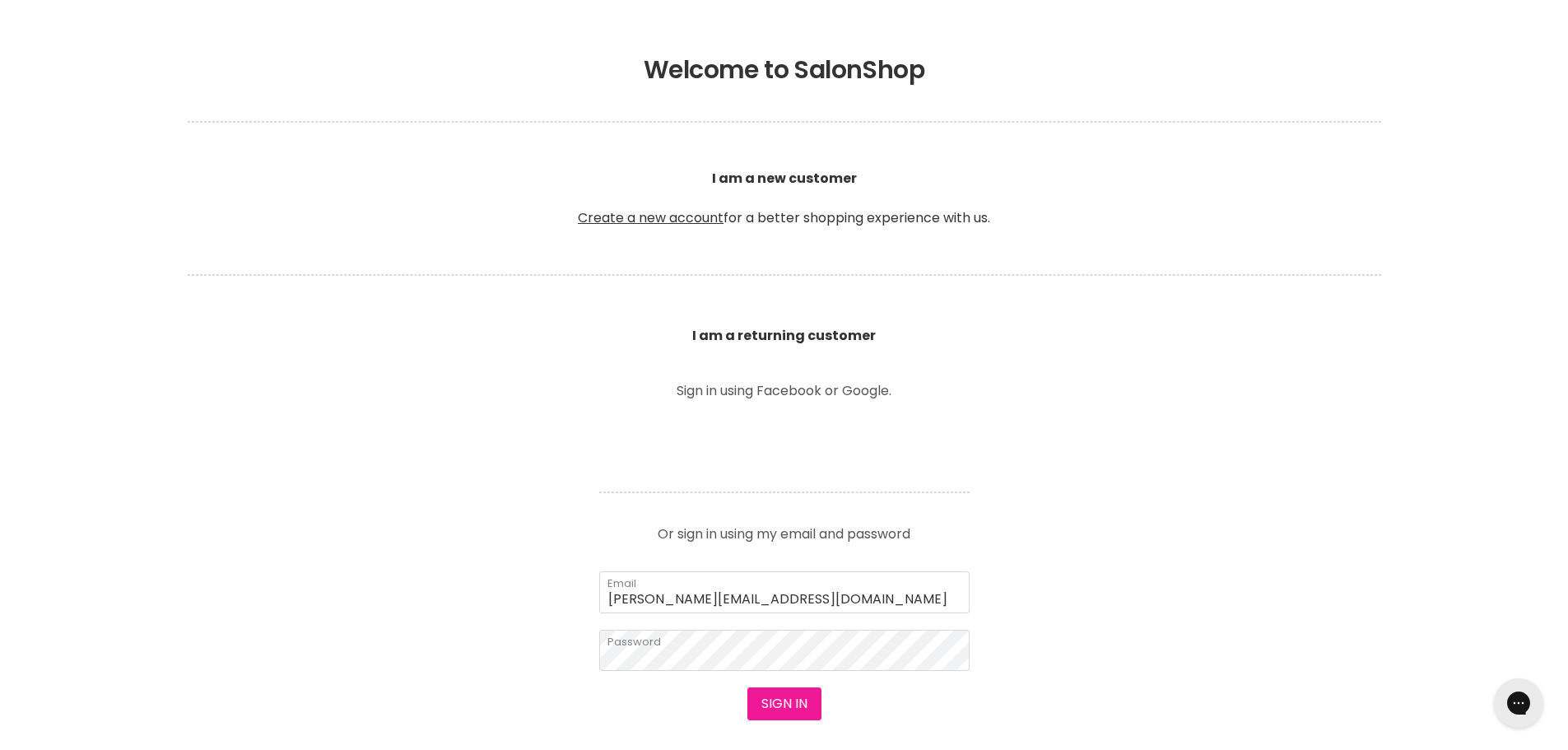
click at [783, 706] on button "Sign in" at bounding box center [784, 703] width 74 height 33
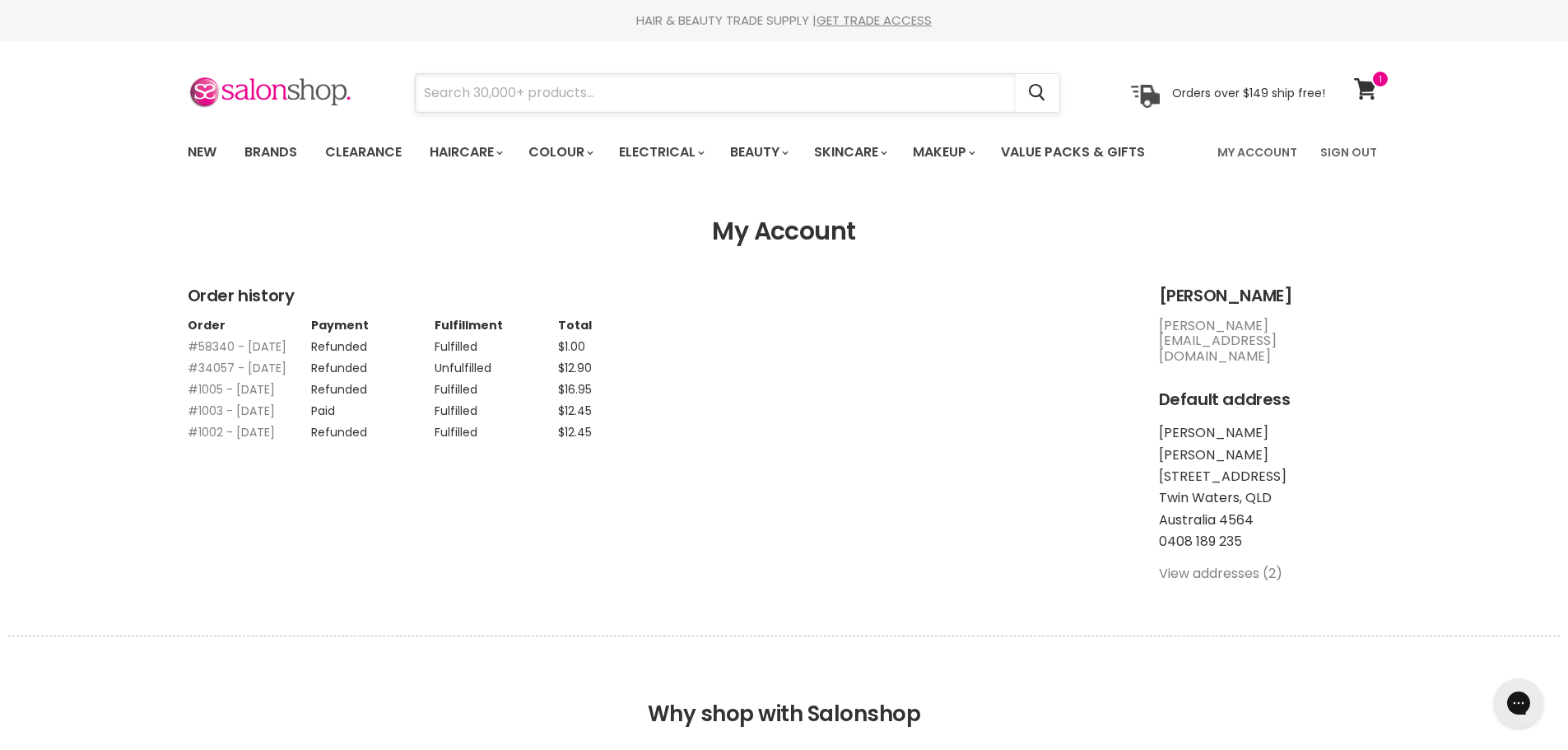
click at [608, 79] on input "Search" at bounding box center [716, 93] width 600 height 38
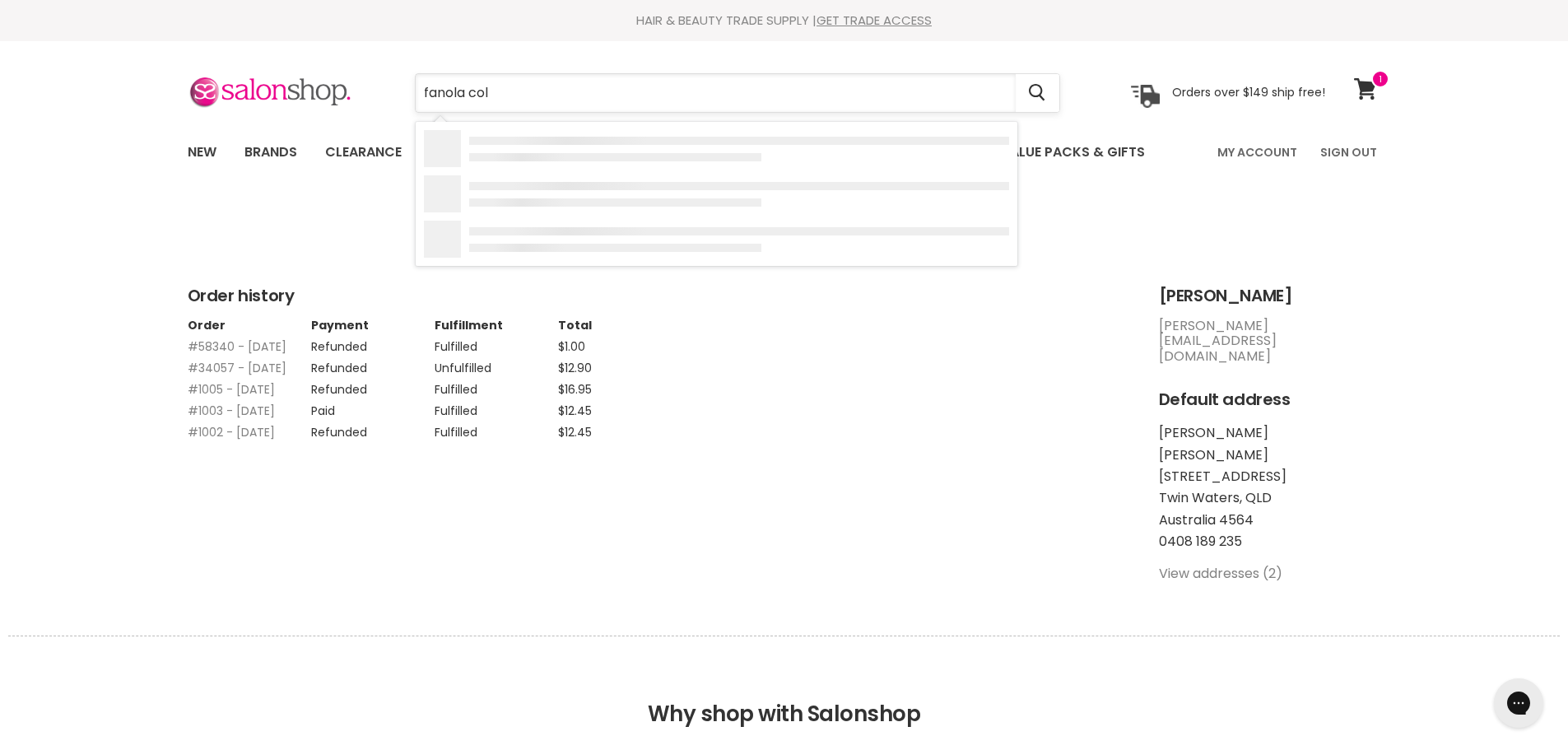
type input "fanola colo"
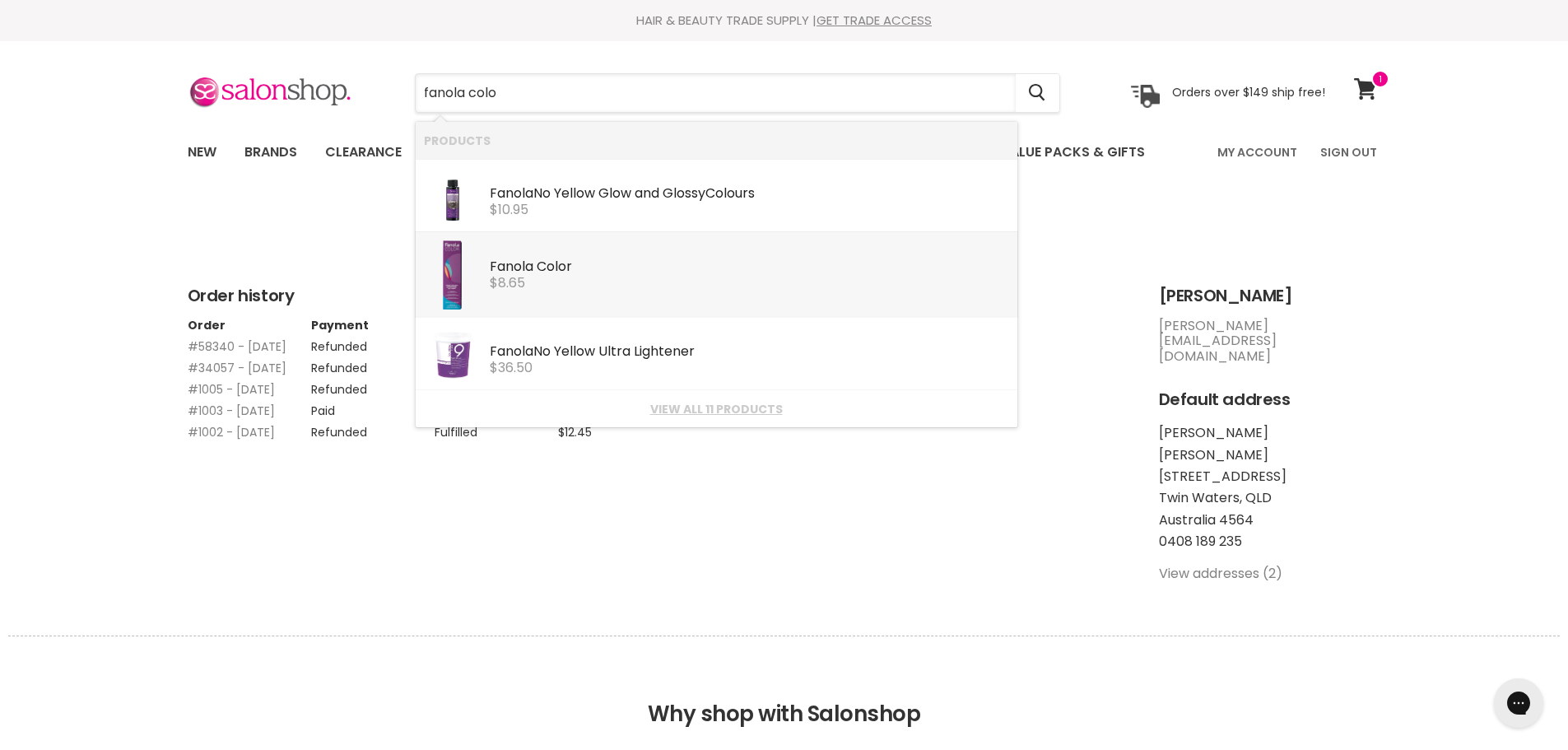
click at [512, 259] on b "Fanola" at bounding box center [511, 266] width 44 height 19
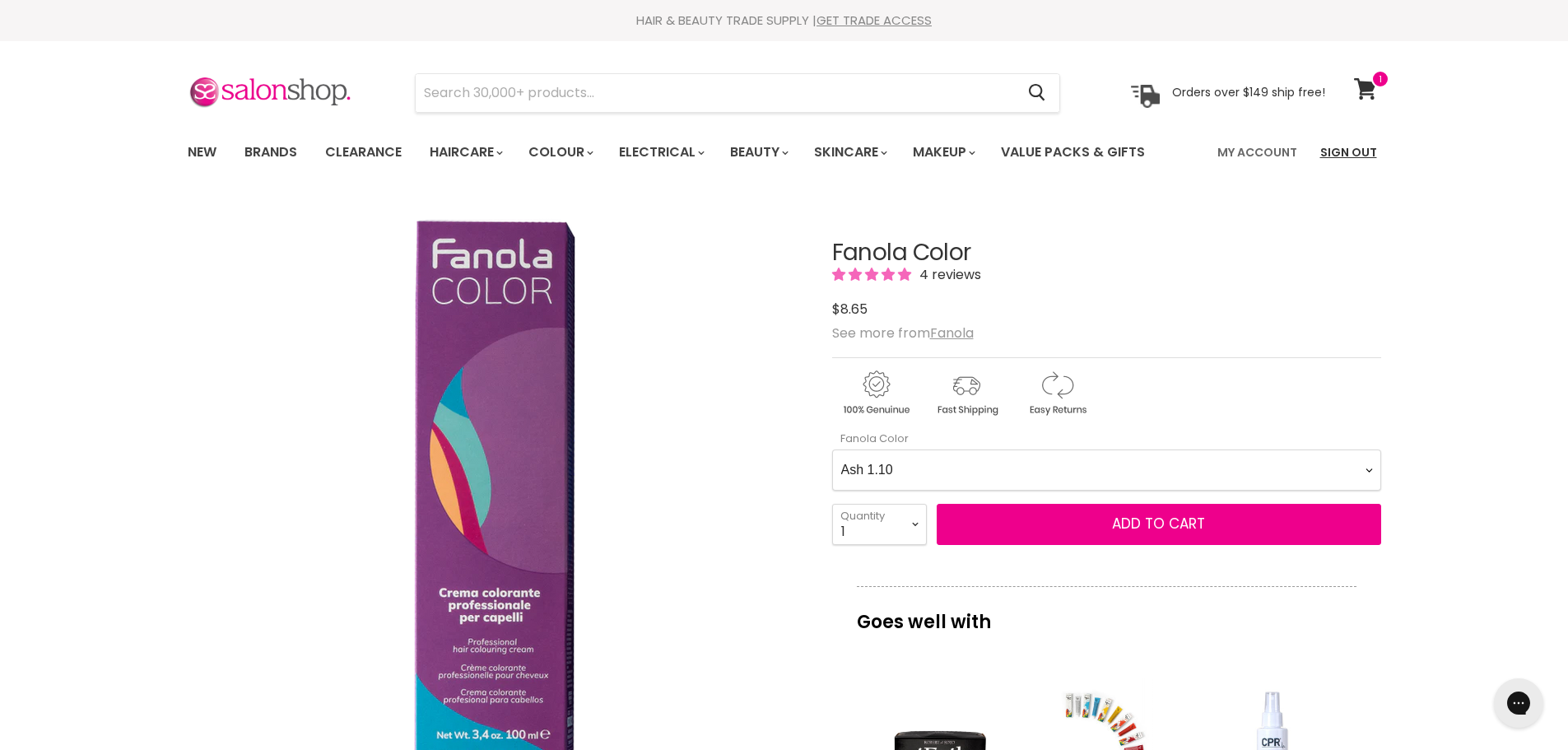
click at [1348, 155] on link "Sign Out" at bounding box center [1348, 152] width 77 height 35
